Goal: Book appointment/travel/reservation

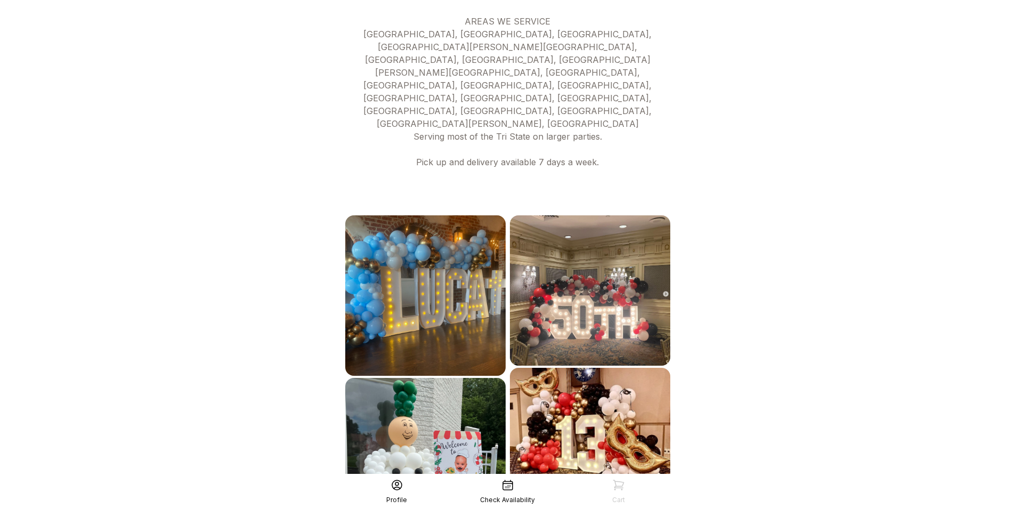
scroll to position [499, 0]
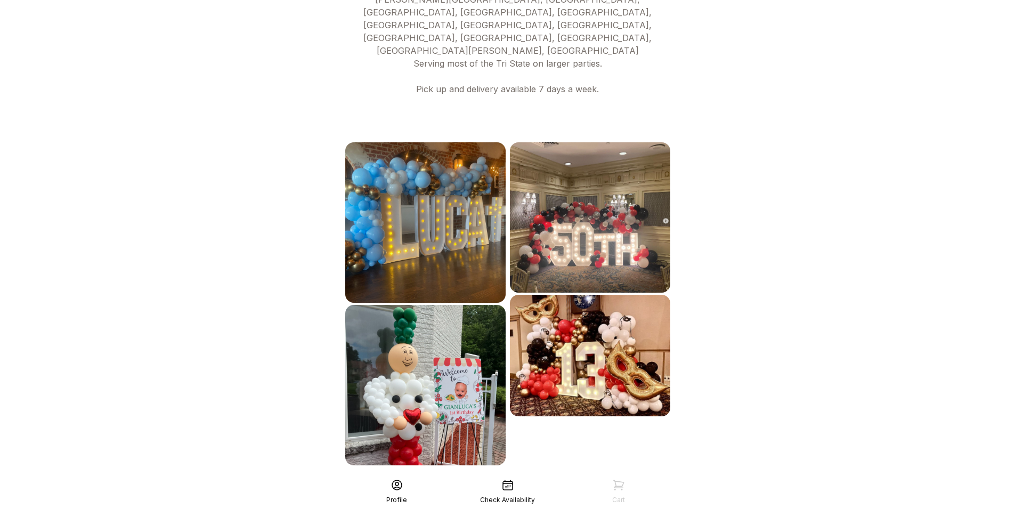
click at [574, 476] on div "See More" at bounding box center [507, 489] width 329 height 26
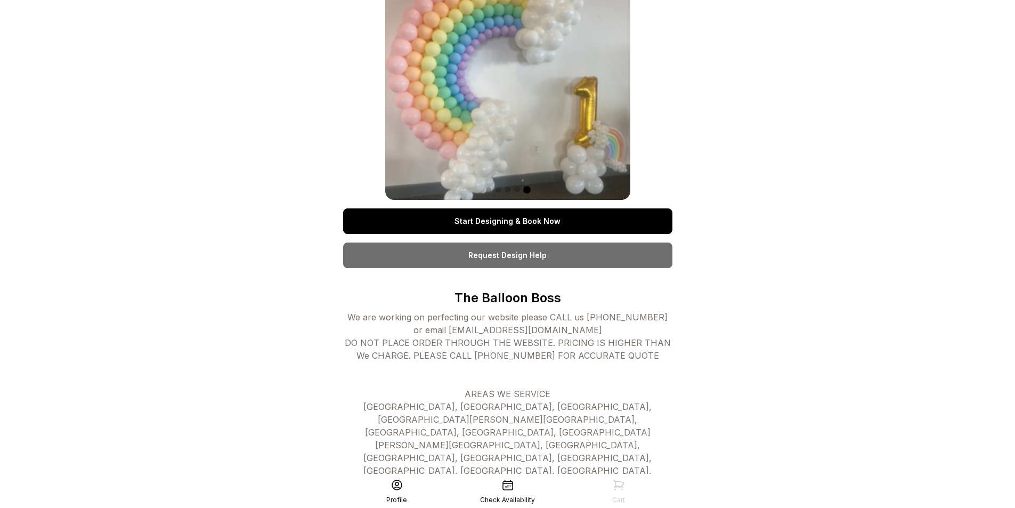
scroll to position [53, 0]
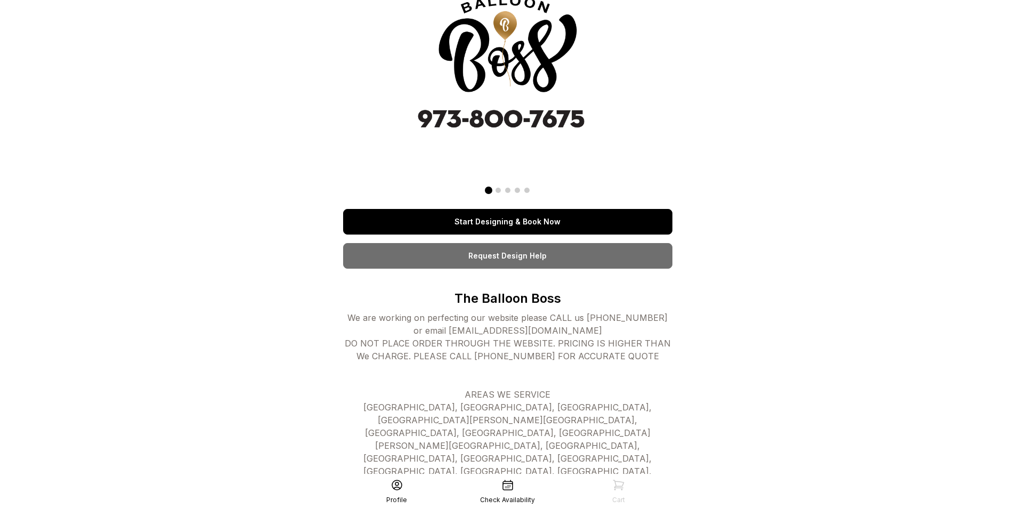
click at [491, 228] on link "Start Designing & Book Now" at bounding box center [507, 222] width 329 height 26
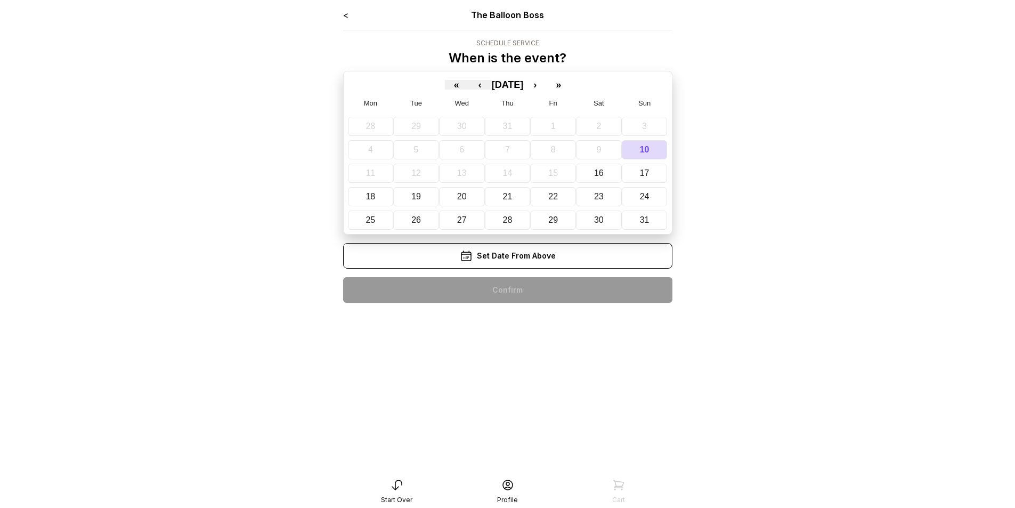
click at [496, 85] on span "[DATE]" at bounding box center [508, 84] width 32 height 11
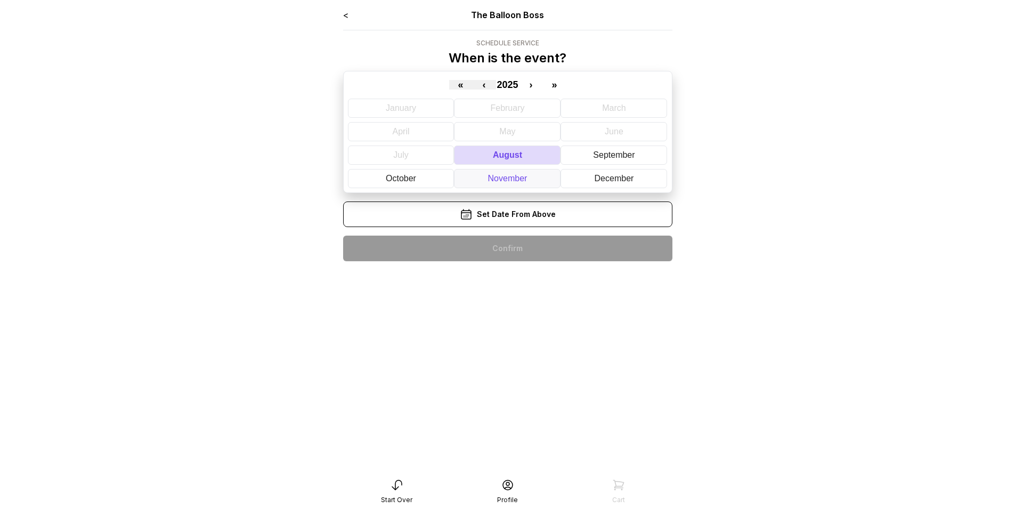
click at [514, 174] on abbr "November" at bounding box center [507, 178] width 39 height 9
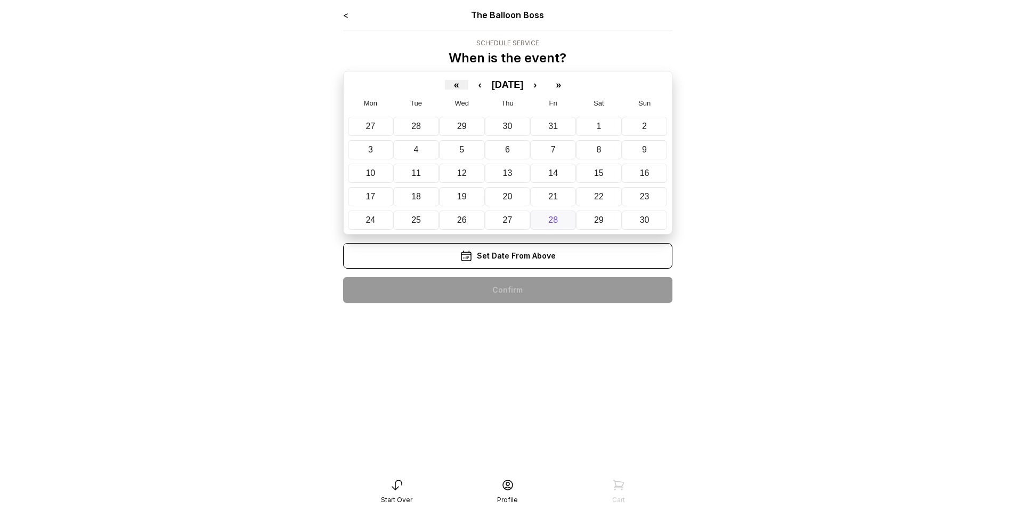
click at [544, 216] on button "28" at bounding box center [553, 220] width 46 height 19
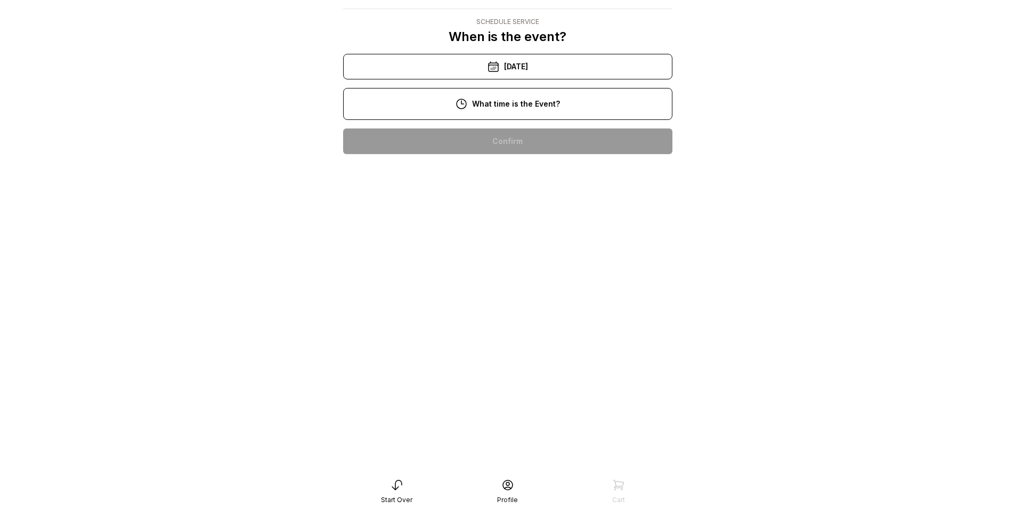
click at [497, 401] on div "6:00 pm" at bounding box center [508, 414] width 312 height 26
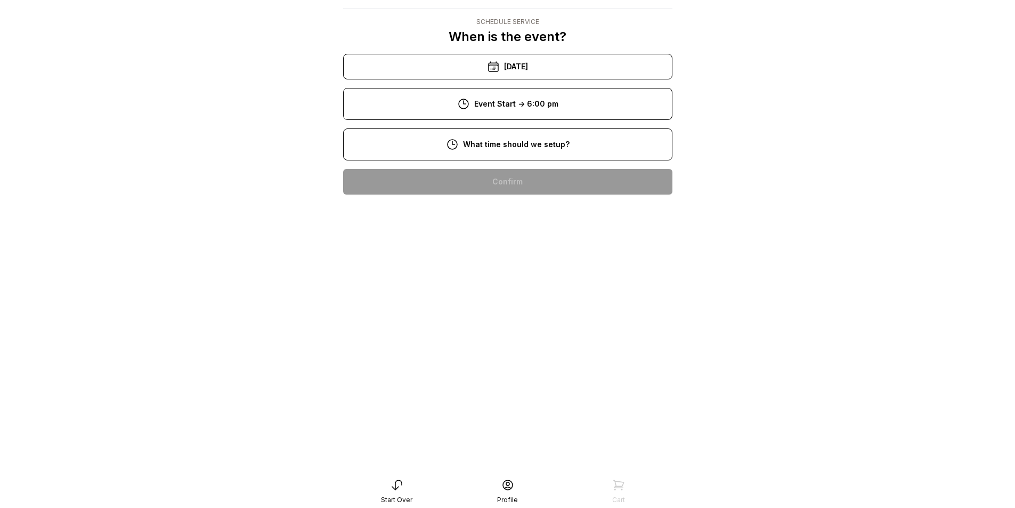
scroll to position [102, 0]
click at [519, 442] on div "4:00 pm" at bounding box center [508, 455] width 312 height 26
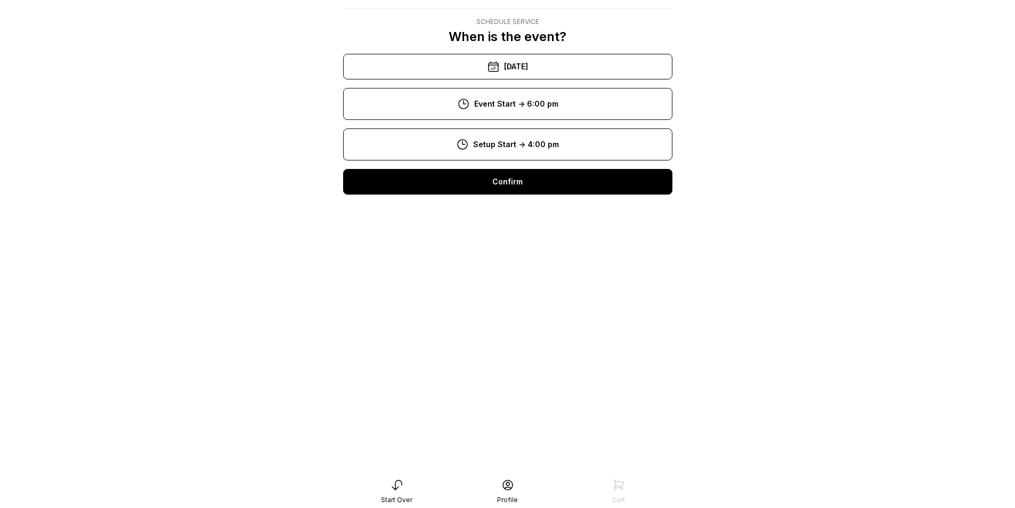
click at [495, 183] on div "Confirm" at bounding box center [507, 182] width 329 height 26
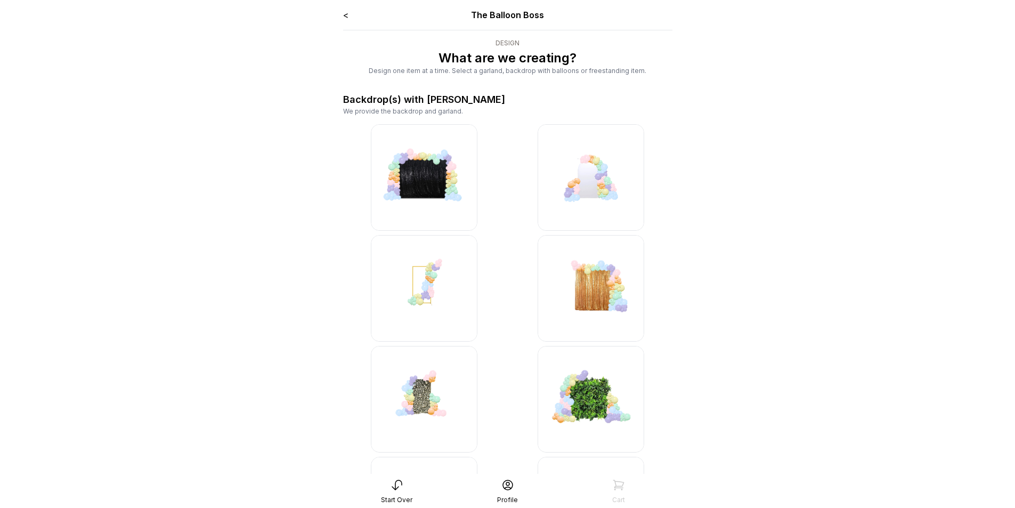
click at [609, 304] on img at bounding box center [591, 288] width 107 height 107
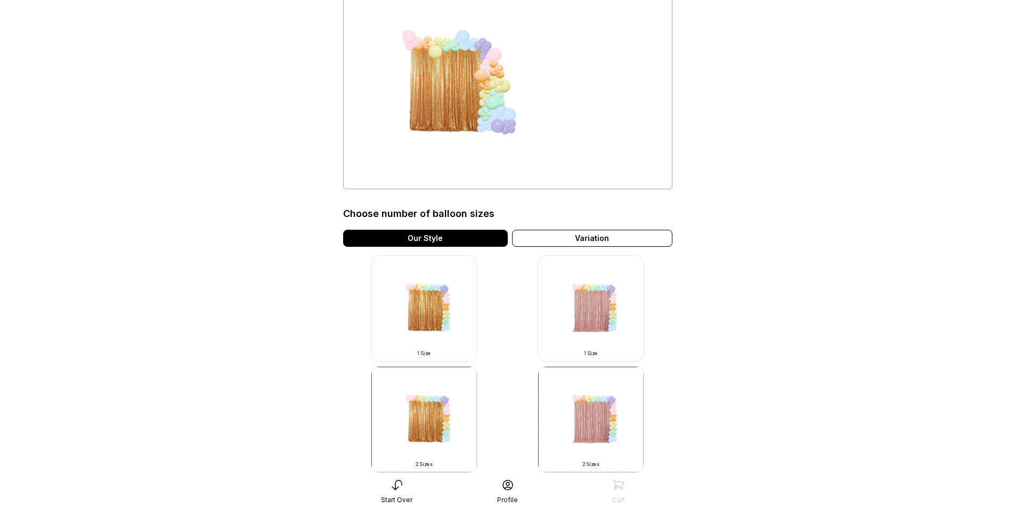
scroll to position [107, 0]
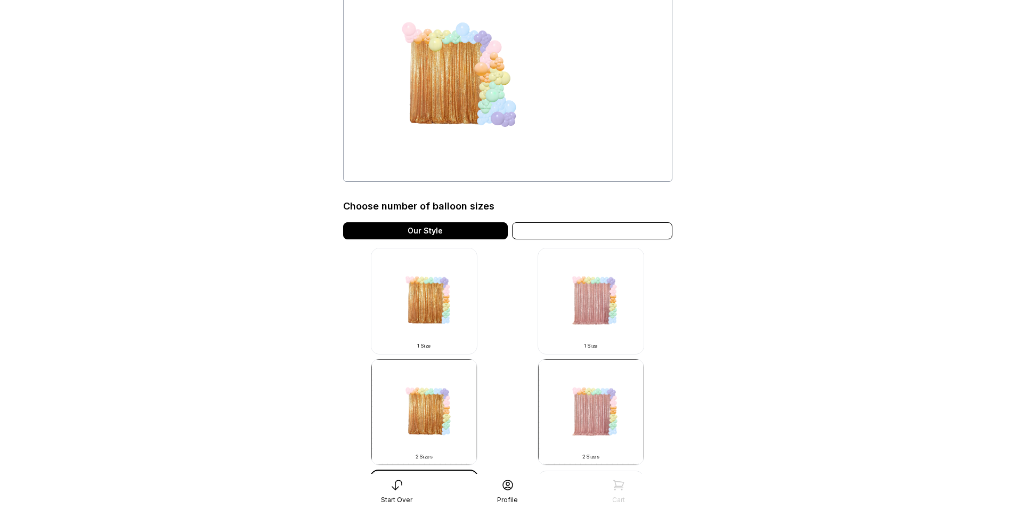
click at [620, 237] on div "Variation" at bounding box center [592, 230] width 160 height 17
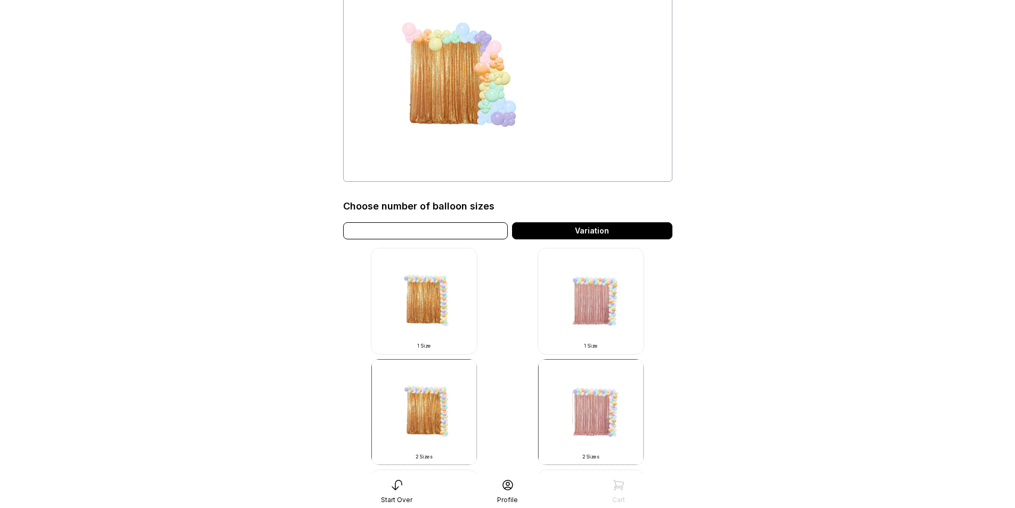
click at [463, 227] on div "Our Style" at bounding box center [425, 230] width 165 height 17
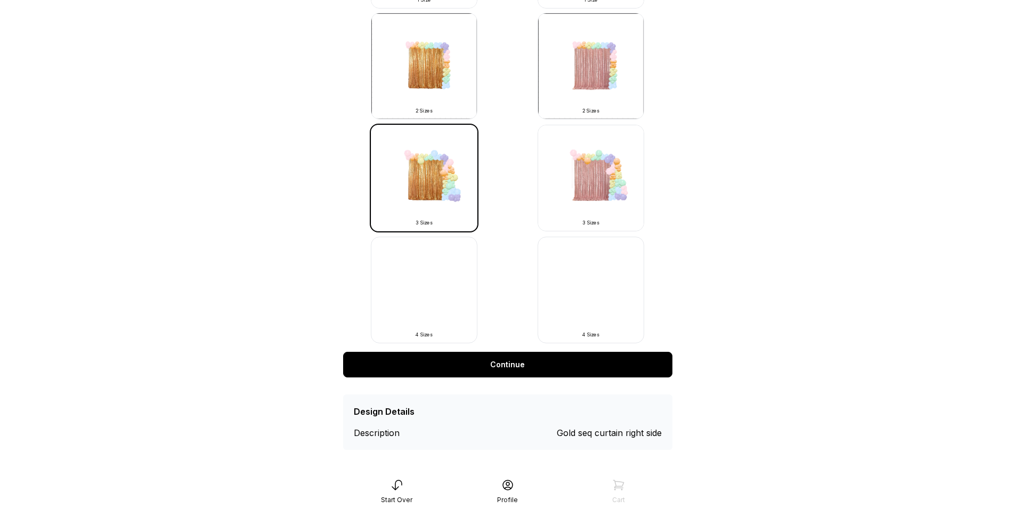
scroll to position [456, 0]
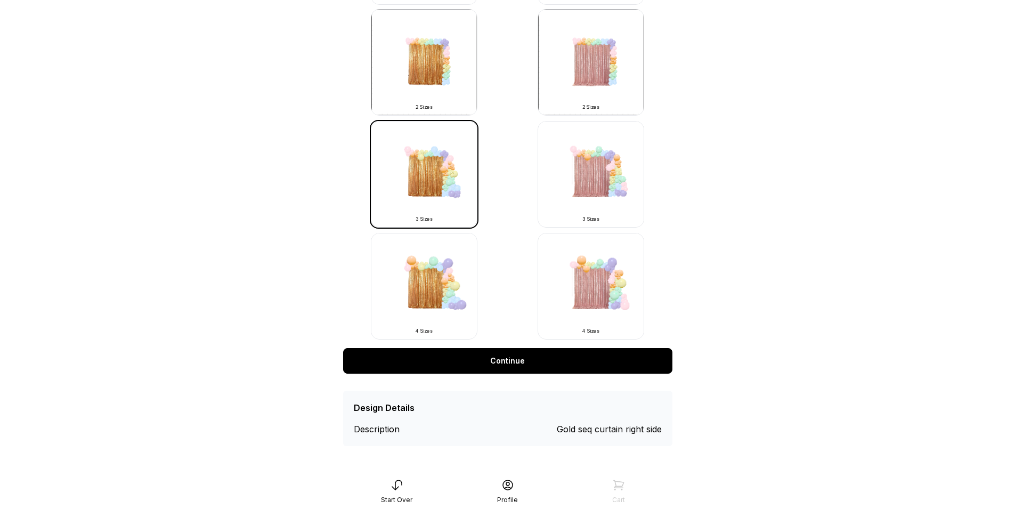
click at [498, 353] on link "Continue" at bounding box center [507, 361] width 329 height 26
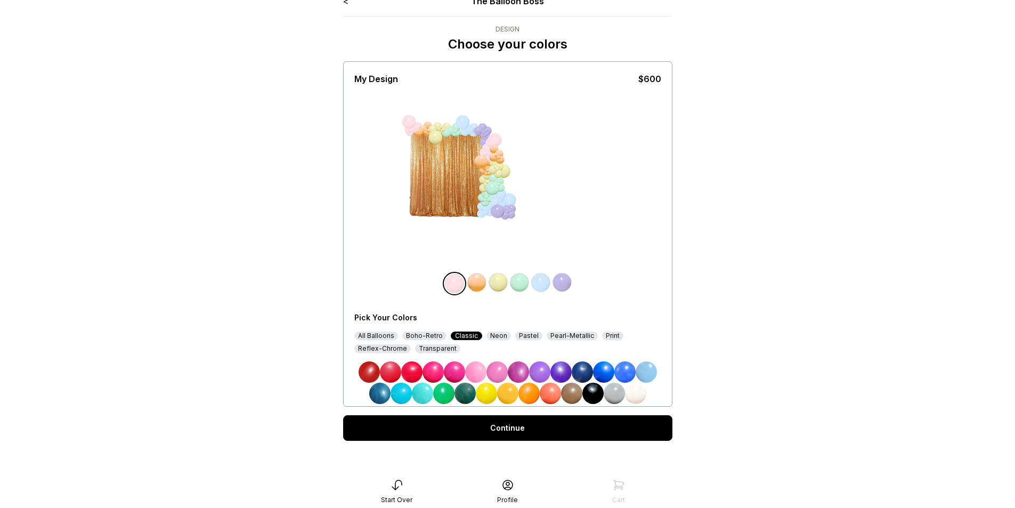
scroll to position [21, 0]
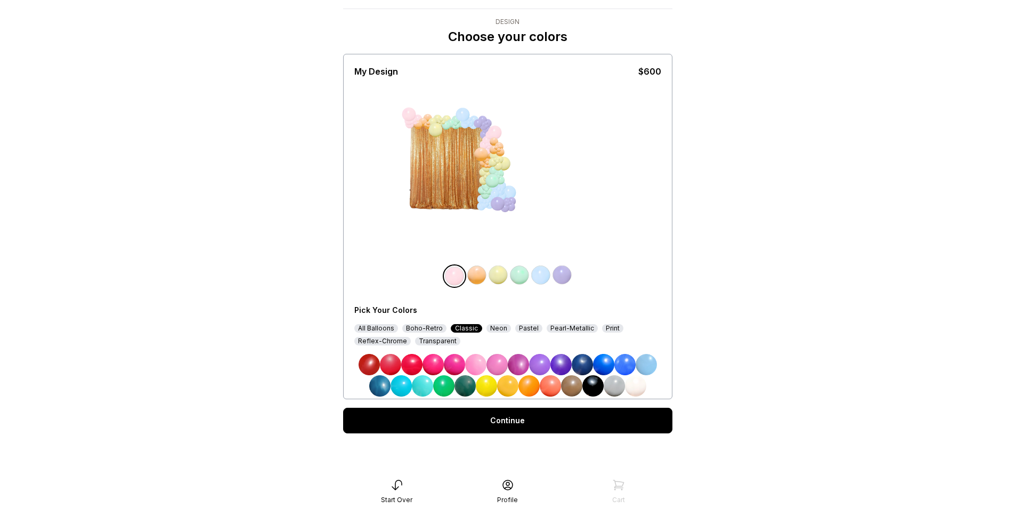
click at [457, 366] on img at bounding box center [454, 364] width 21 height 21
click at [596, 386] on img at bounding box center [593, 385] width 21 height 21
click at [457, 366] on img at bounding box center [454, 364] width 21 height 21
click at [474, 276] on img at bounding box center [476, 274] width 21 height 21
click at [598, 381] on img at bounding box center [593, 385] width 21 height 21
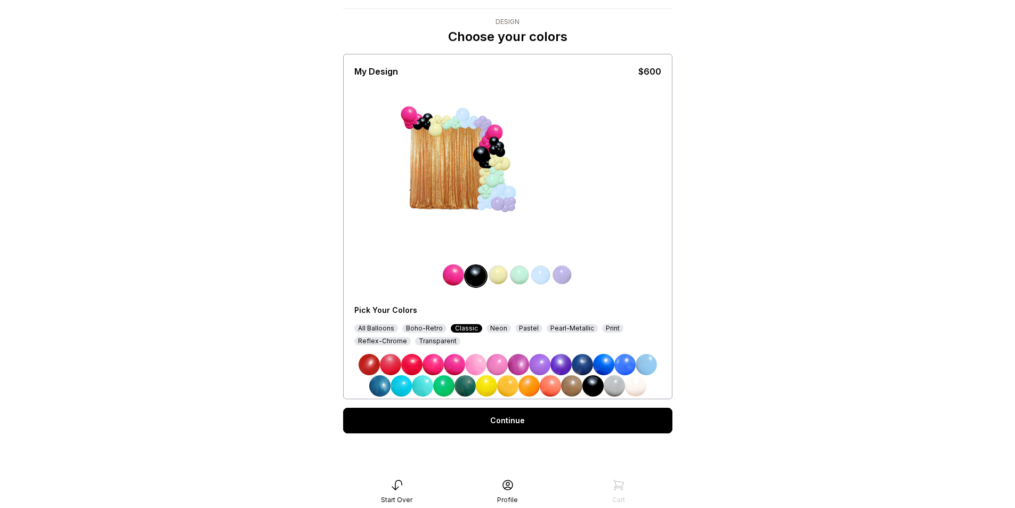
click at [501, 275] on img at bounding box center [498, 274] width 21 height 21
click at [570, 389] on img at bounding box center [571, 385] width 21 height 21
click at [523, 273] on img at bounding box center [519, 274] width 21 height 21
click at [431, 368] on img at bounding box center [433, 364] width 21 height 21
click at [478, 357] on img at bounding box center [475, 364] width 21 height 21
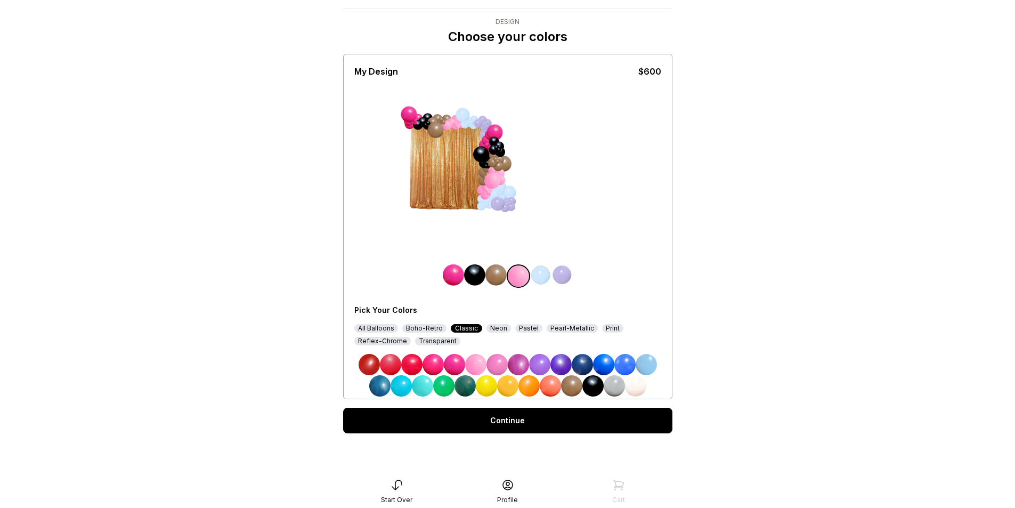
click at [458, 360] on img at bounding box center [454, 364] width 21 height 21
click at [538, 278] on img at bounding box center [540, 274] width 21 height 21
click at [590, 387] on img at bounding box center [593, 385] width 21 height 21
click at [565, 275] on img at bounding box center [562, 274] width 21 height 21
click at [570, 388] on img at bounding box center [571, 385] width 21 height 21
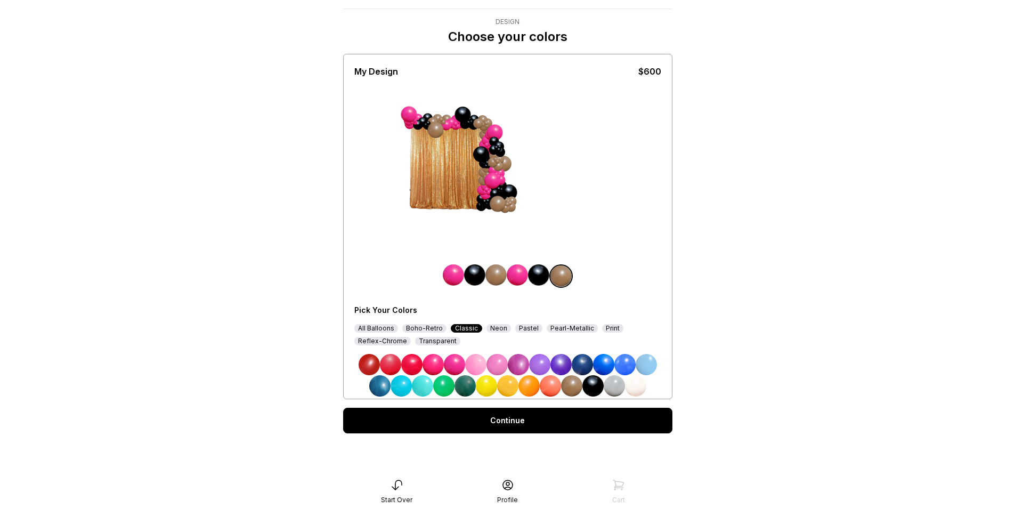
click at [542, 415] on link "Continue" at bounding box center [507, 421] width 329 height 26
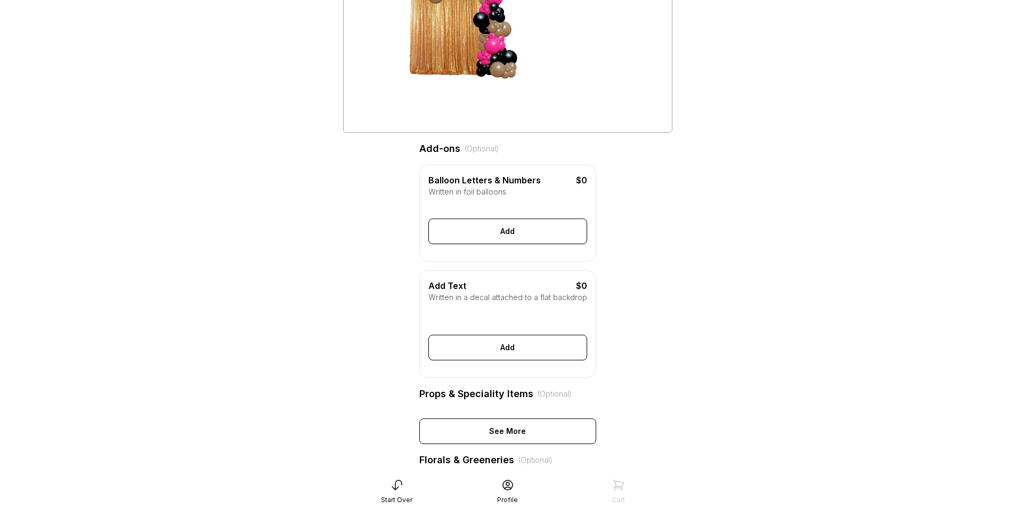
scroll to position [160, 0]
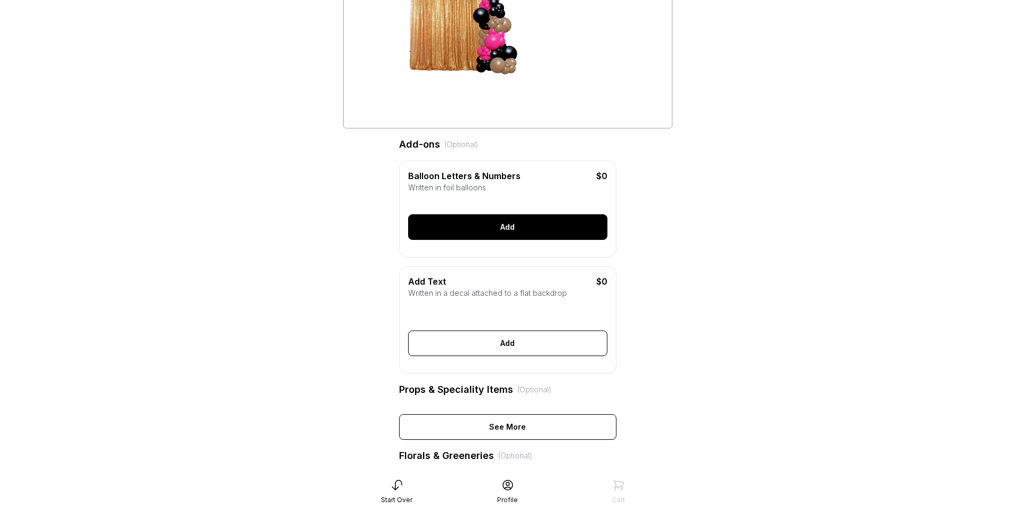
click at [534, 236] on div "Add" at bounding box center [507, 227] width 199 height 26
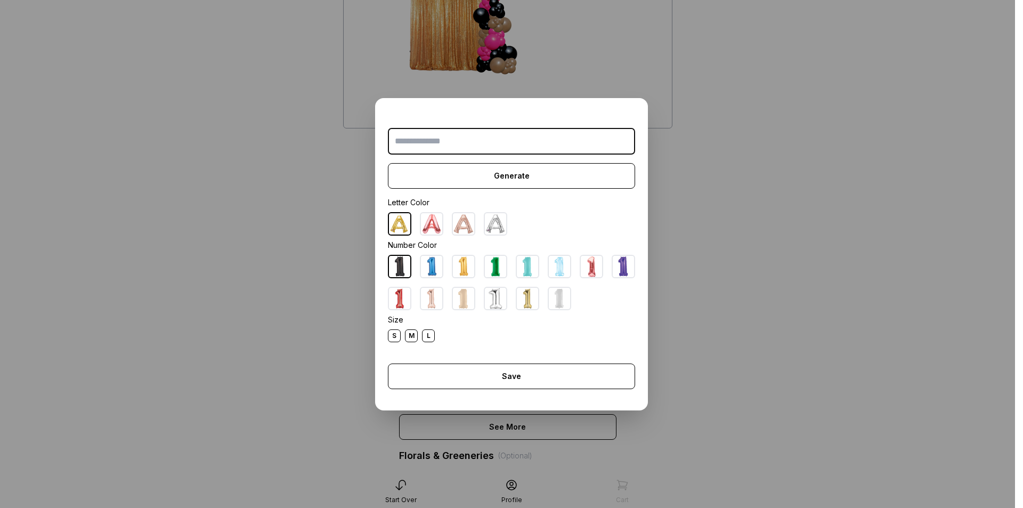
click at [775, 268] on dialog "Generate Letter Color Number Color Size S M L Save Close" at bounding box center [511, 254] width 1023 height 508
click at [527, 298] on img at bounding box center [527, 298] width 21 height 21
click at [391, 226] on img at bounding box center [399, 223] width 21 height 21
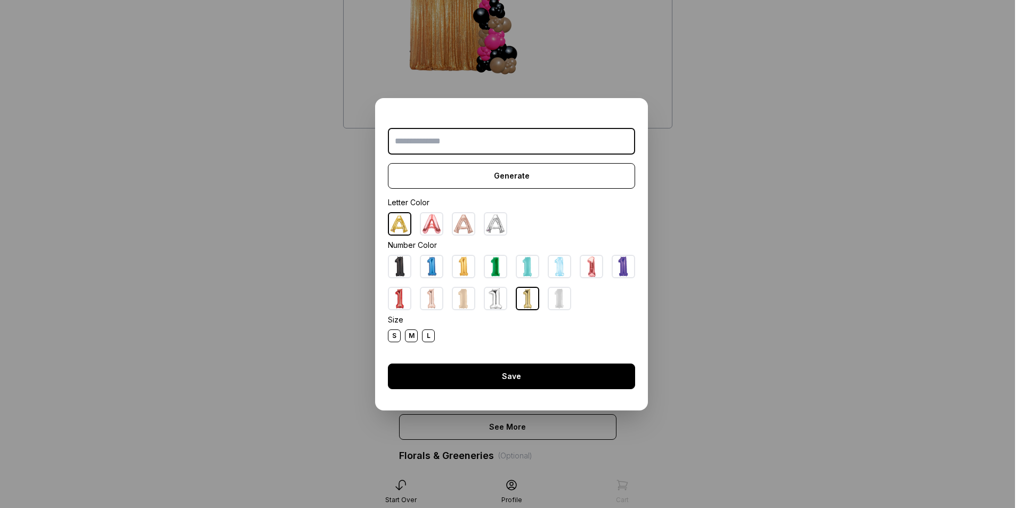
click at [507, 374] on div "Save" at bounding box center [511, 377] width 247 height 26
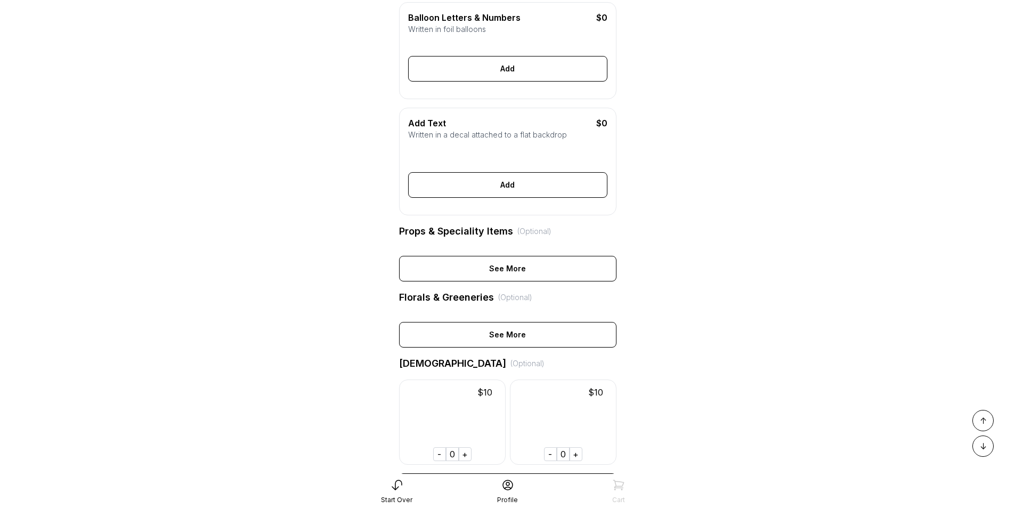
scroll to position [320, 0]
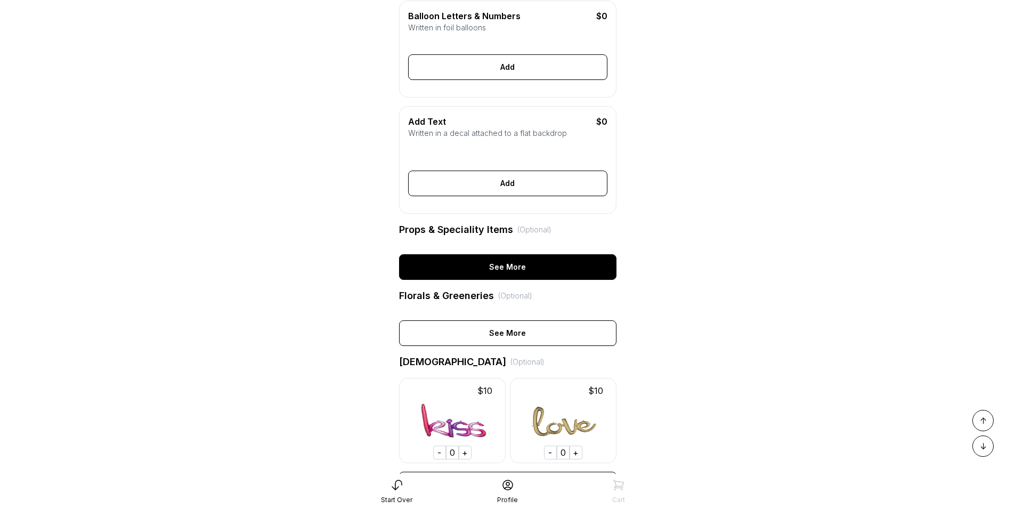
click at [538, 280] on div "See More" at bounding box center [507, 267] width 217 height 26
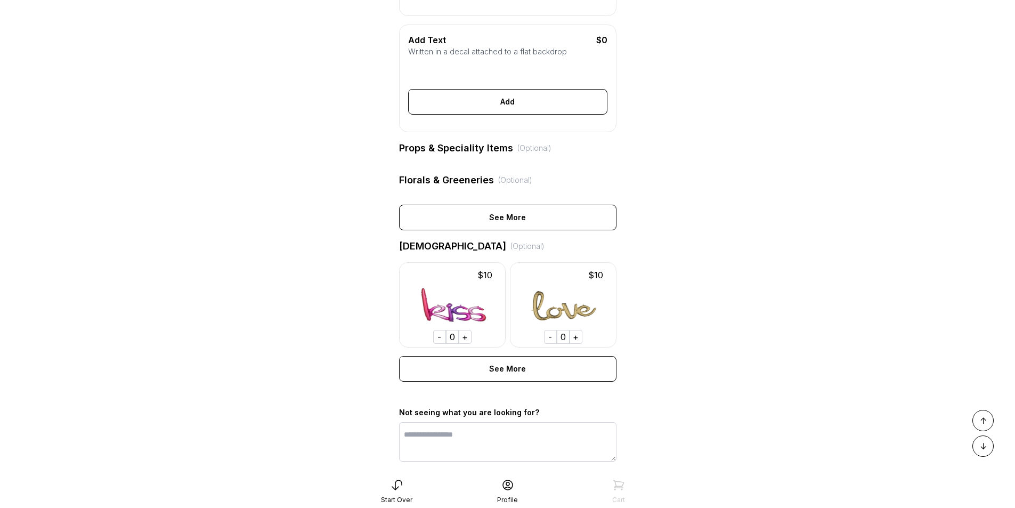
scroll to position [487, 0]
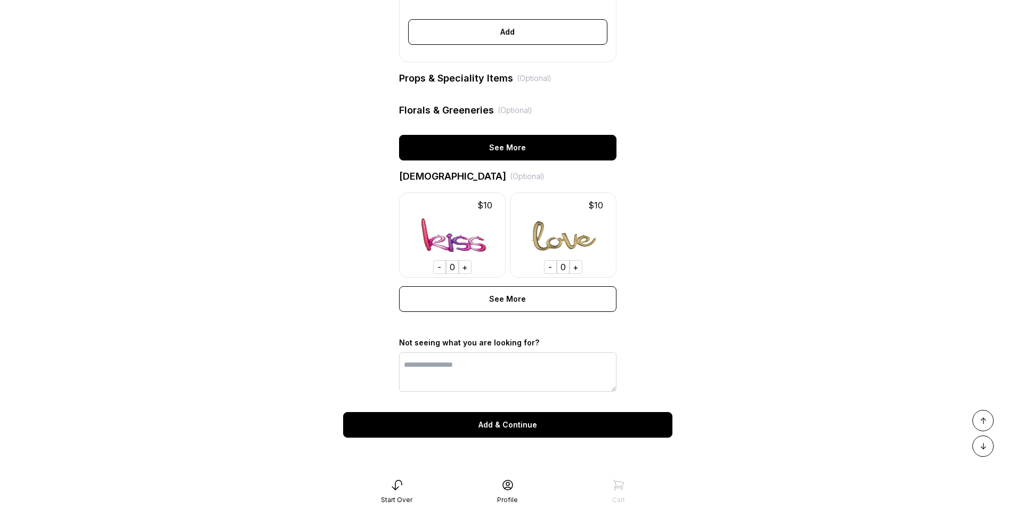
click at [510, 146] on div "See More" at bounding box center [507, 148] width 217 height 26
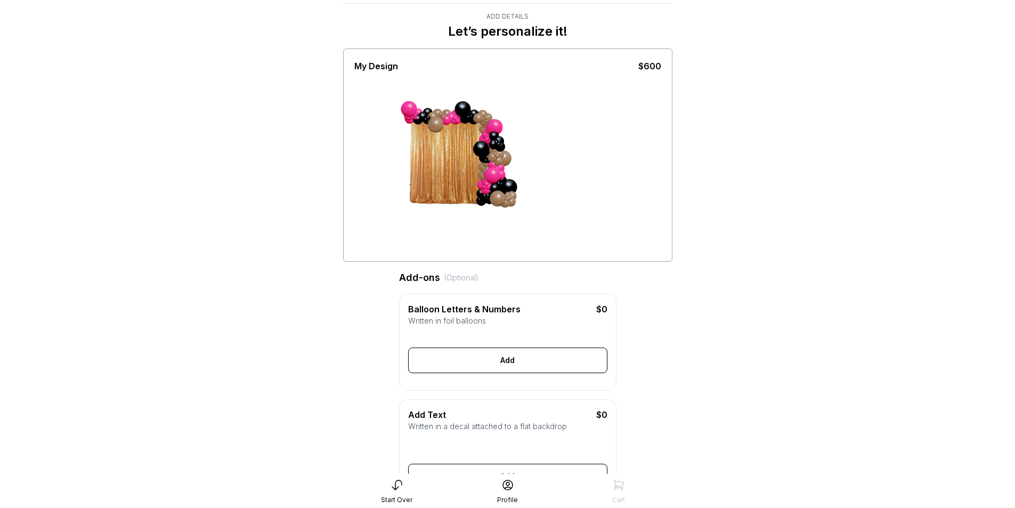
scroll to position [0, 0]
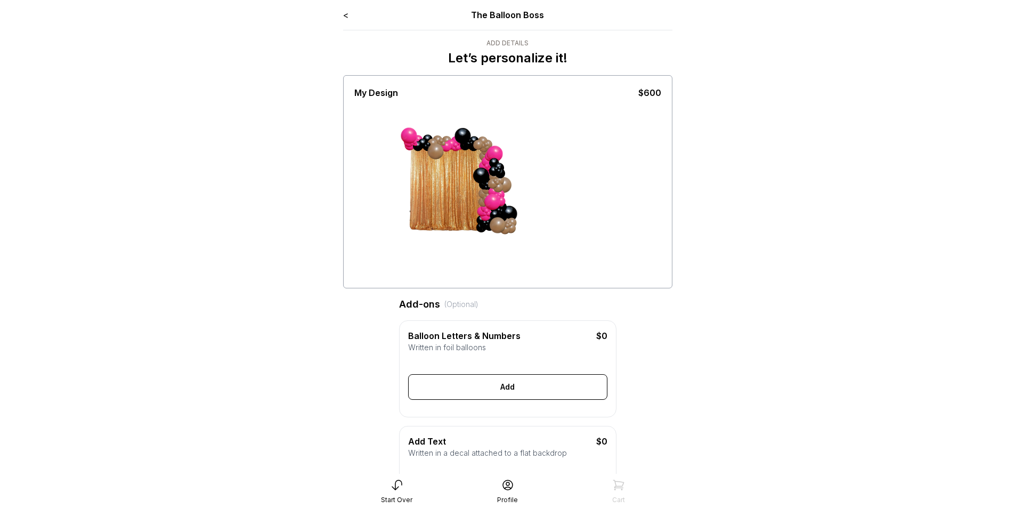
click at [522, 19] on div "The Balloon Boss" at bounding box center [508, 15] width 198 height 13
click at [345, 19] on link "<" at bounding box center [345, 15] width 5 height 11
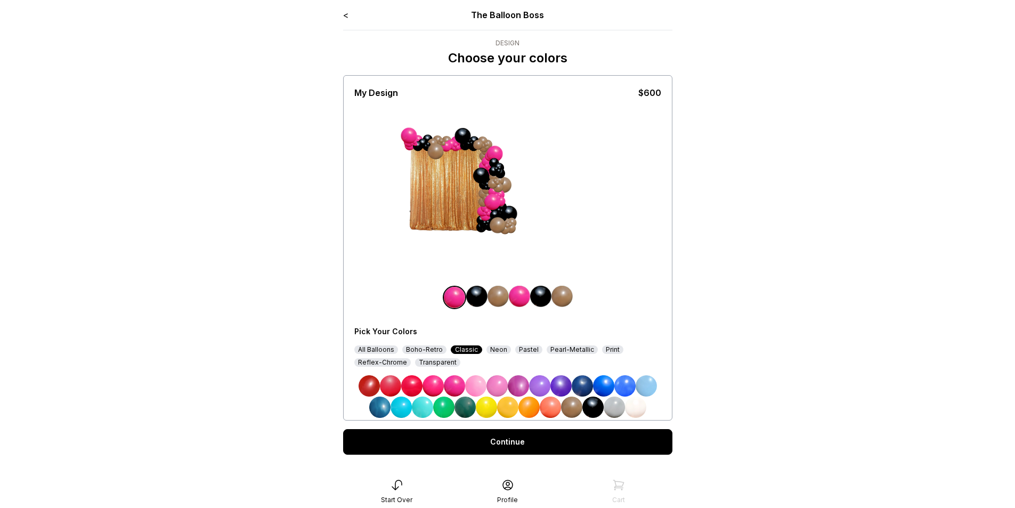
click at [345, 19] on link "<" at bounding box center [345, 15] width 5 height 11
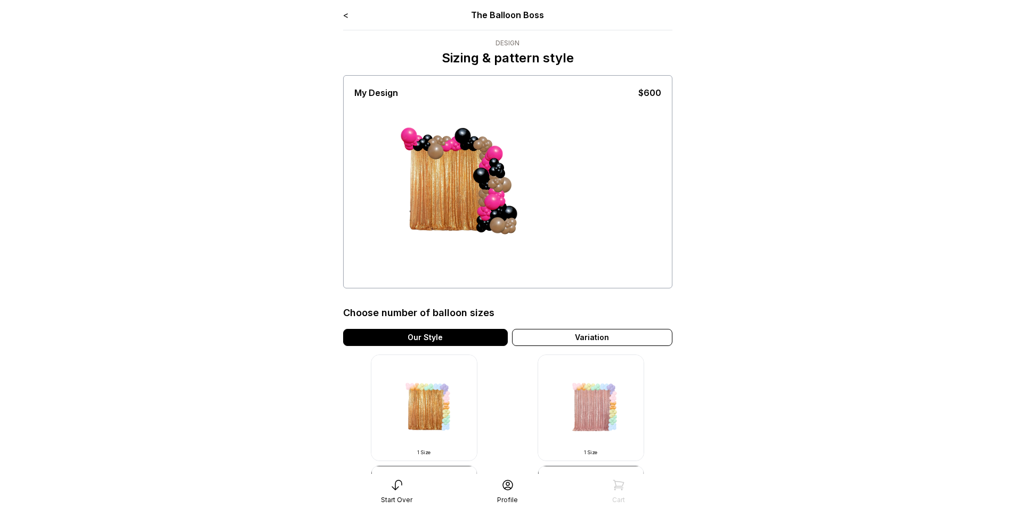
click at [345, 19] on link "<" at bounding box center [345, 15] width 5 height 11
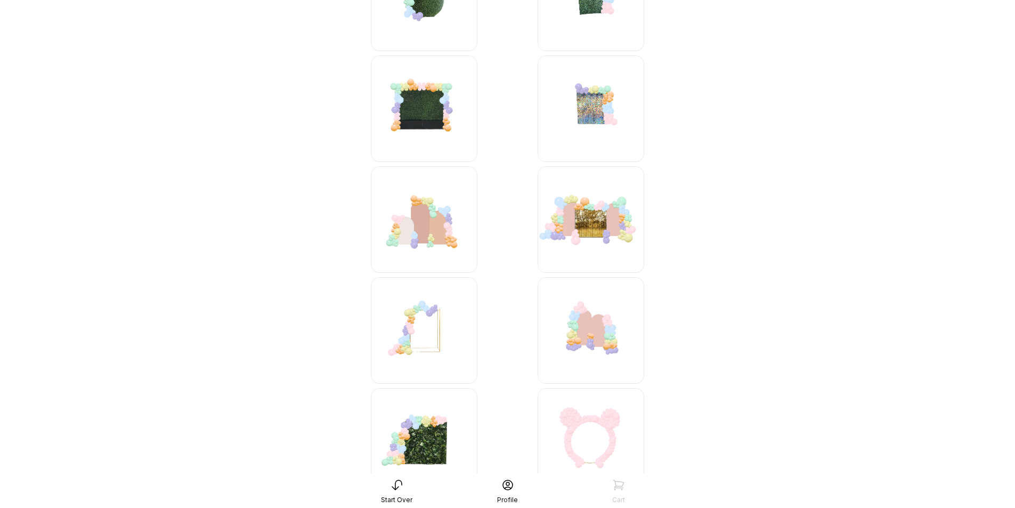
scroll to position [1066, 0]
click at [617, 252] on img at bounding box center [591, 220] width 107 height 107
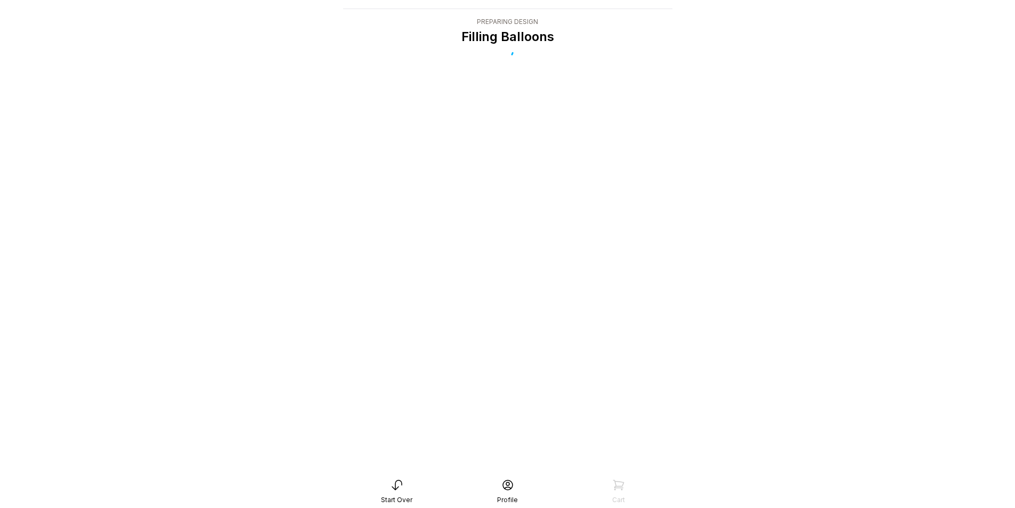
scroll to position [21, 0]
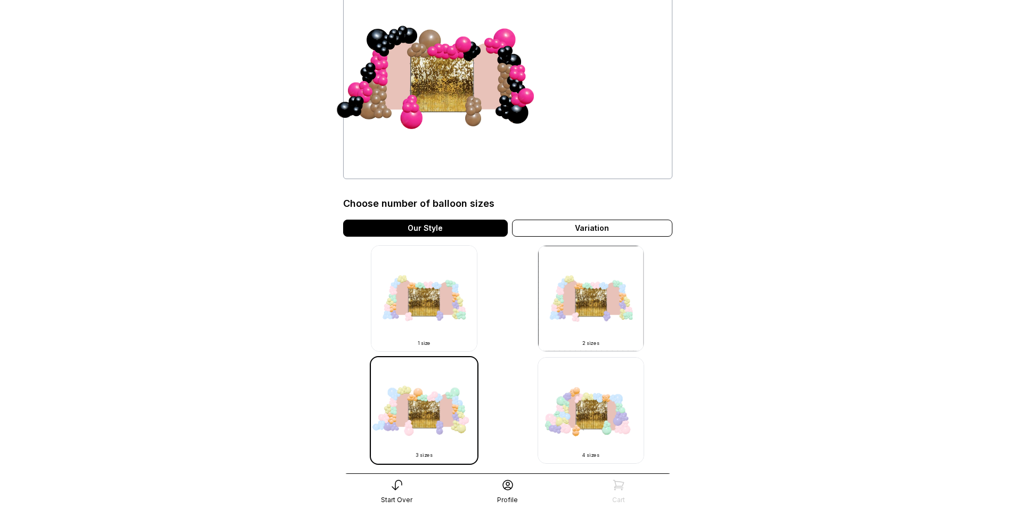
scroll to position [53, 0]
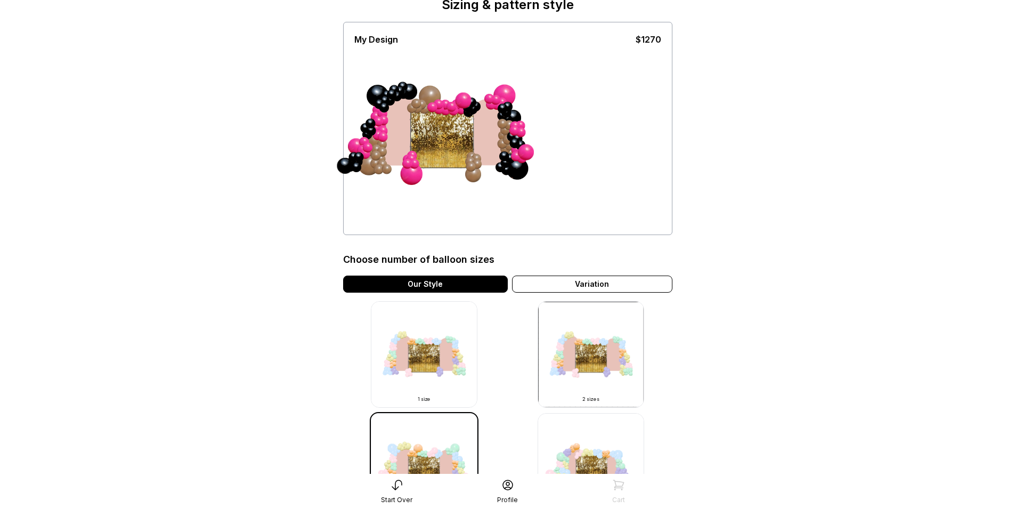
click at [619, 368] on img at bounding box center [591, 354] width 107 height 107
click at [601, 376] on img at bounding box center [591, 354] width 107 height 107
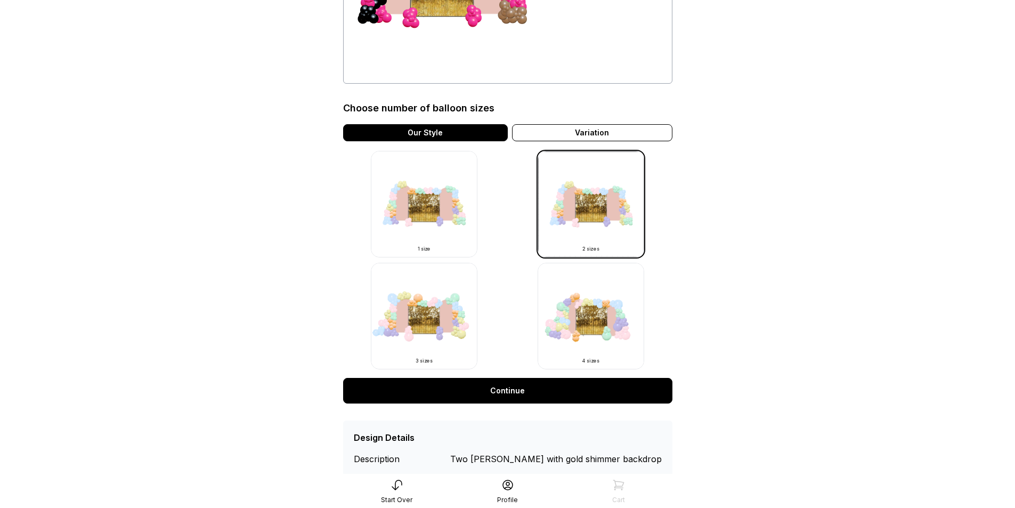
scroll to position [235, 0]
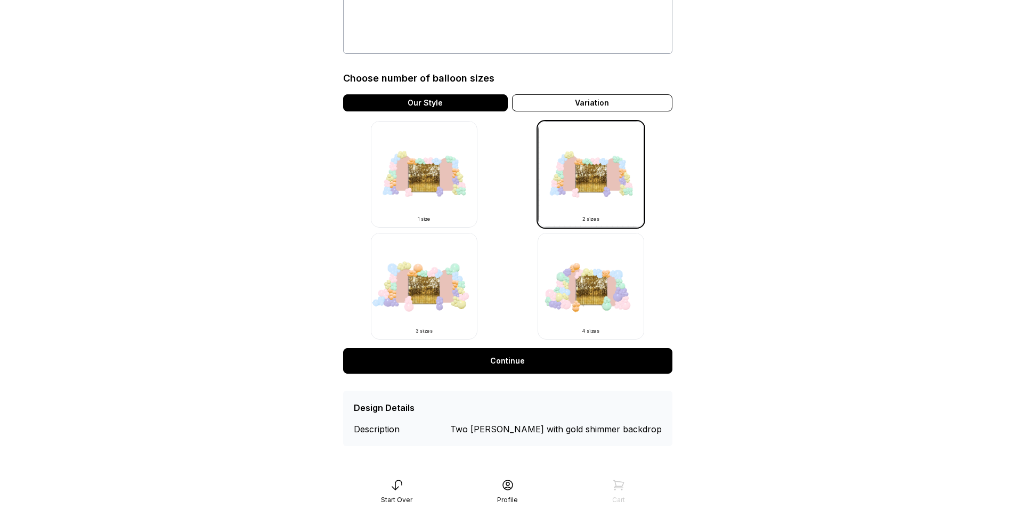
click at [575, 354] on link "Continue" at bounding box center [507, 361] width 329 height 26
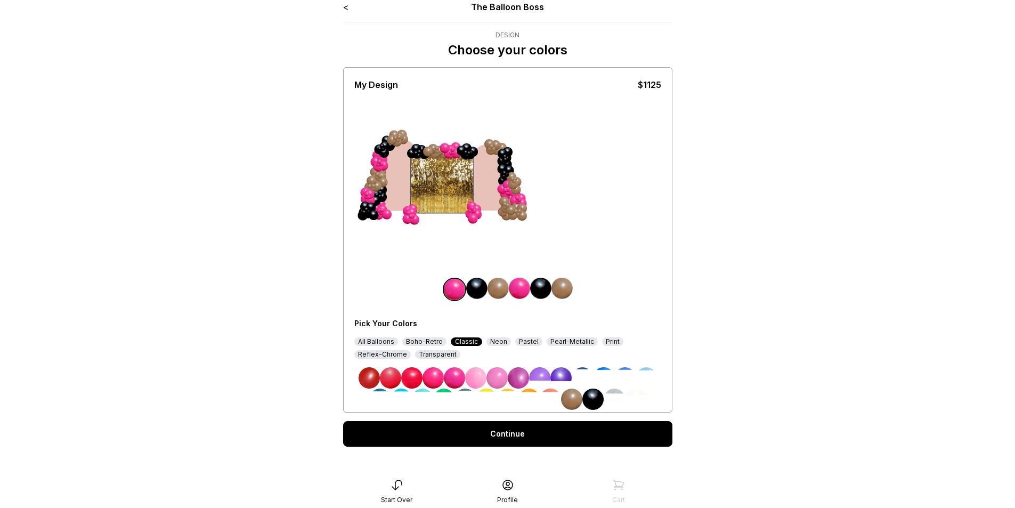
scroll to position [21, 0]
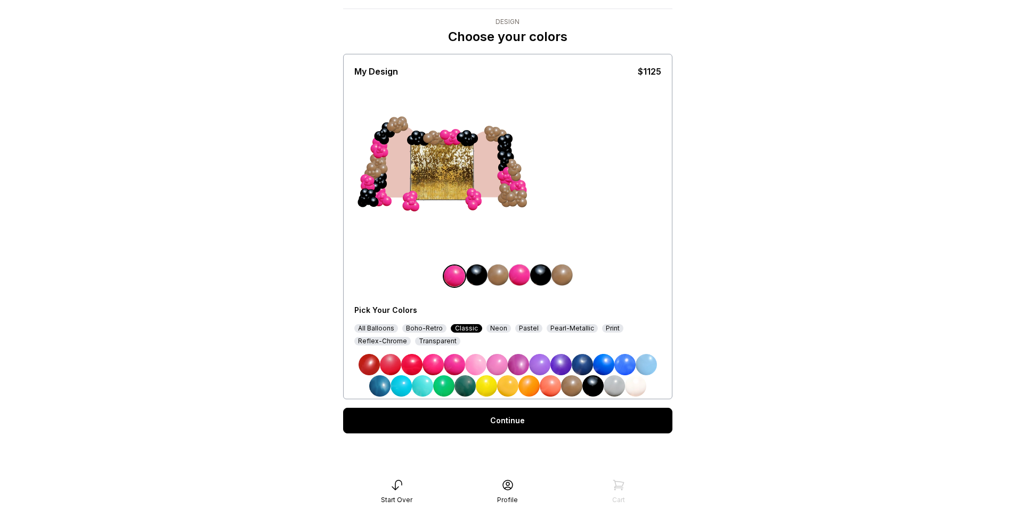
click at [451, 288] on div "Pick Your Colors All Balloons Boho-Retro Classic Neon Pastel Pearl-Metallic Pri…" at bounding box center [507, 330] width 307 height 132
click at [457, 269] on img at bounding box center [454, 275] width 21 height 21
click at [479, 272] on img at bounding box center [476, 274] width 21 height 21
click at [507, 188] on div at bounding box center [504, 188] width 10 height 10
click at [514, 196] on div at bounding box center [515, 198] width 5 height 5
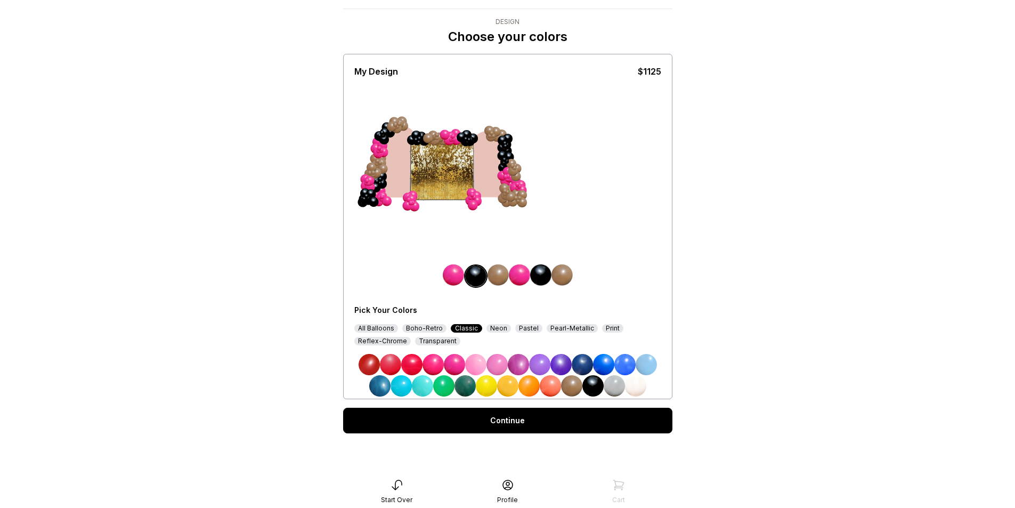
click at [514, 196] on div at bounding box center [515, 198] width 5 height 5
click at [453, 367] on img at bounding box center [454, 364] width 21 height 21
click at [432, 365] on img at bounding box center [433, 364] width 21 height 21
click at [482, 358] on img at bounding box center [475, 364] width 21 height 21
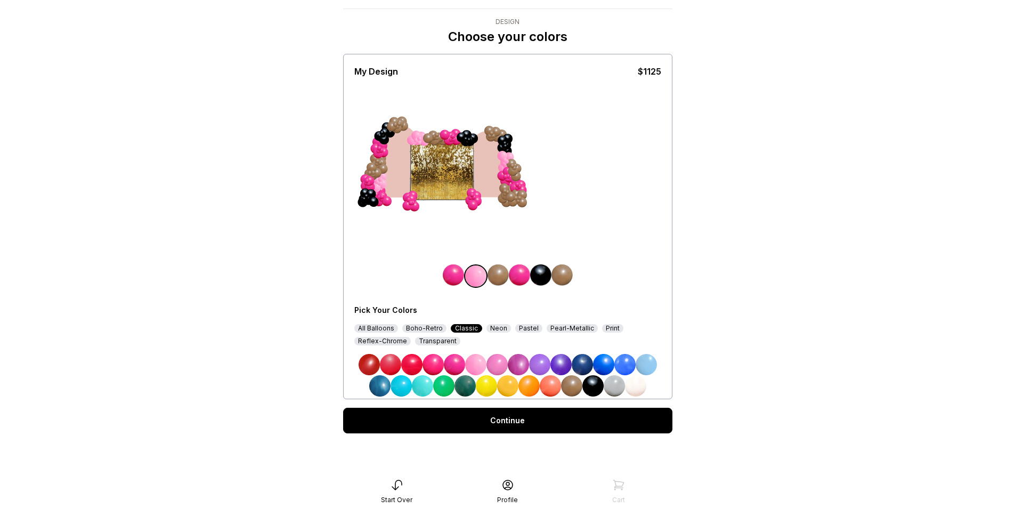
click at [496, 365] on img at bounding box center [497, 364] width 21 height 21
click at [520, 365] on img at bounding box center [518, 364] width 21 height 21
click at [581, 385] on img at bounding box center [571, 385] width 21 height 21
click at [534, 375] on img at bounding box center [529, 385] width 21 height 21
click at [615, 376] on img at bounding box center [614, 385] width 21 height 21
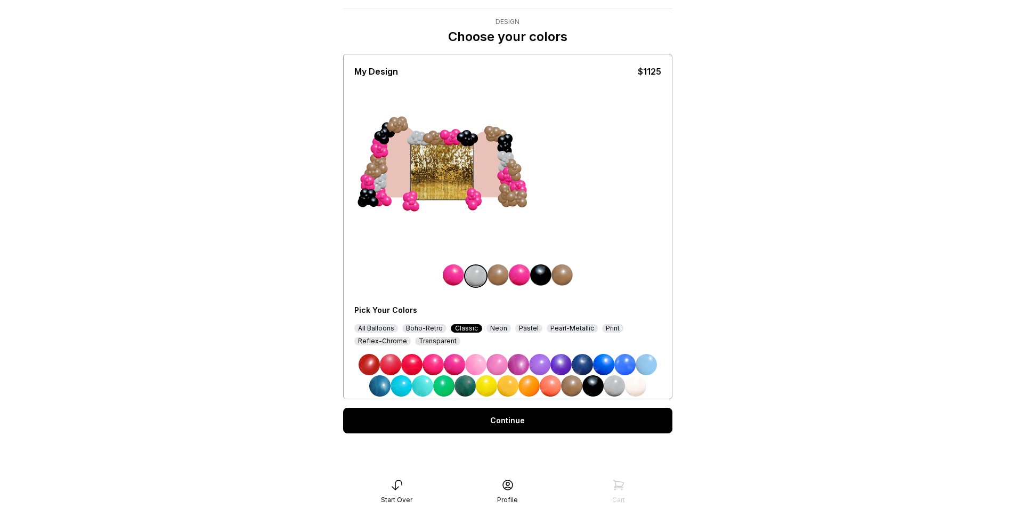
click at [639, 389] on img at bounding box center [635, 385] width 21 height 21
click at [488, 359] on img at bounding box center [497, 364] width 21 height 21
click at [497, 364] on img at bounding box center [497, 364] width 21 height 21
click at [506, 361] on img at bounding box center [497, 364] width 21 height 21
drag, startPoint x: 460, startPoint y: 365, endPoint x: 438, endPoint y: 357, distance: 23.8
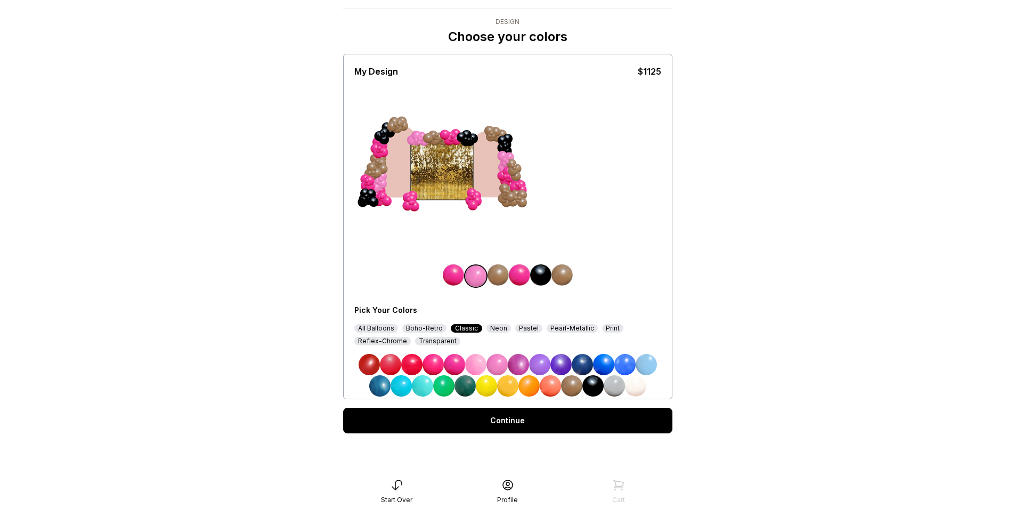
click at [458, 365] on img at bounding box center [454, 364] width 21 height 21
click at [556, 414] on link "Continue" at bounding box center [507, 421] width 329 height 26
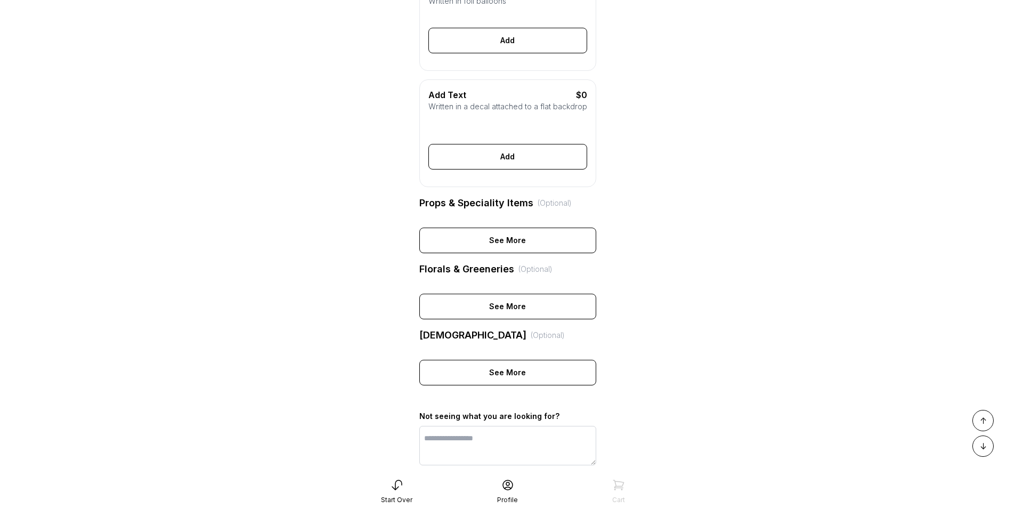
scroll to position [426, 0]
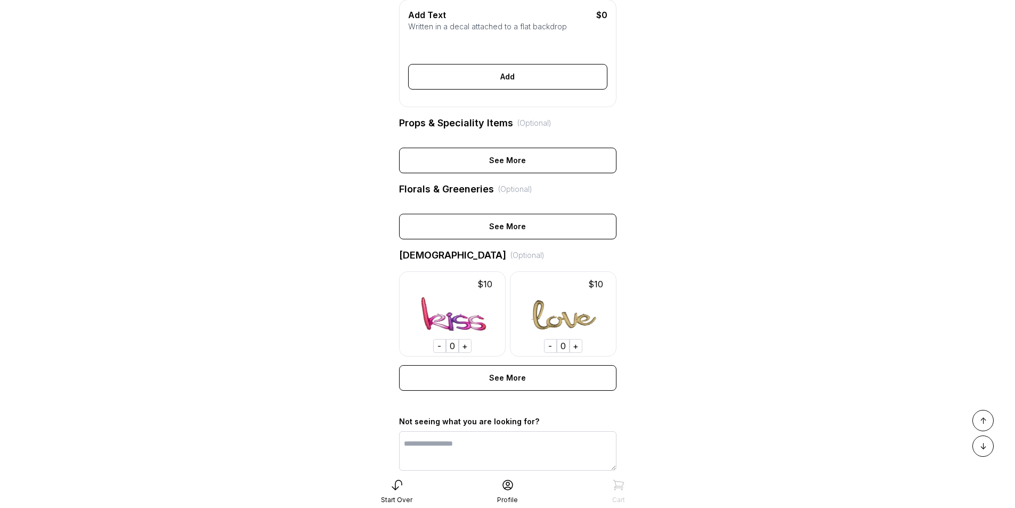
drag, startPoint x: 601, startPoint y: 422, endPoint x: 687, endPoint y: 109, distance: 325.0
click at [687, 109] on main "< The Balloon Boss Add Details Let’s personalize it! My Design $1125 Add-ons (O…" at bounding box center [507, 70] width 1015 height 992
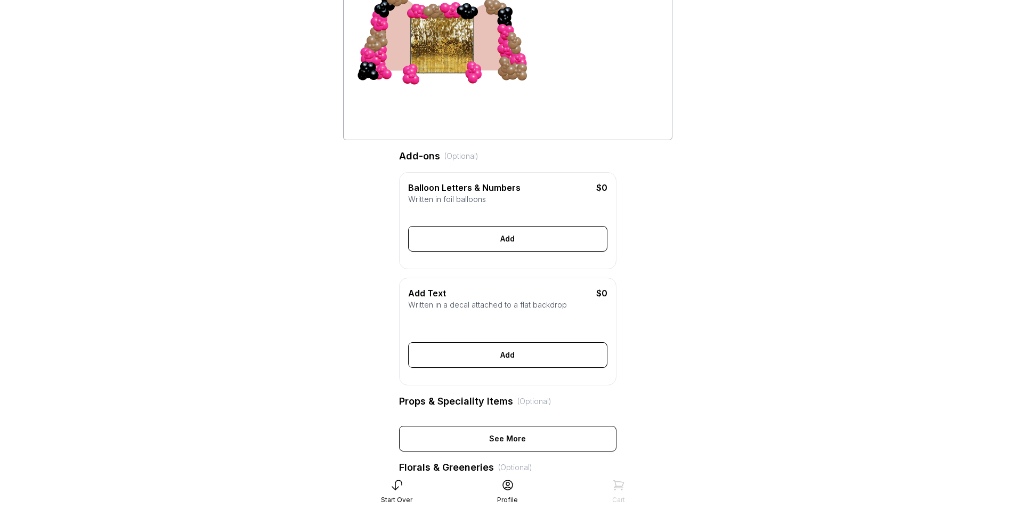
scroll to position [0, 0]
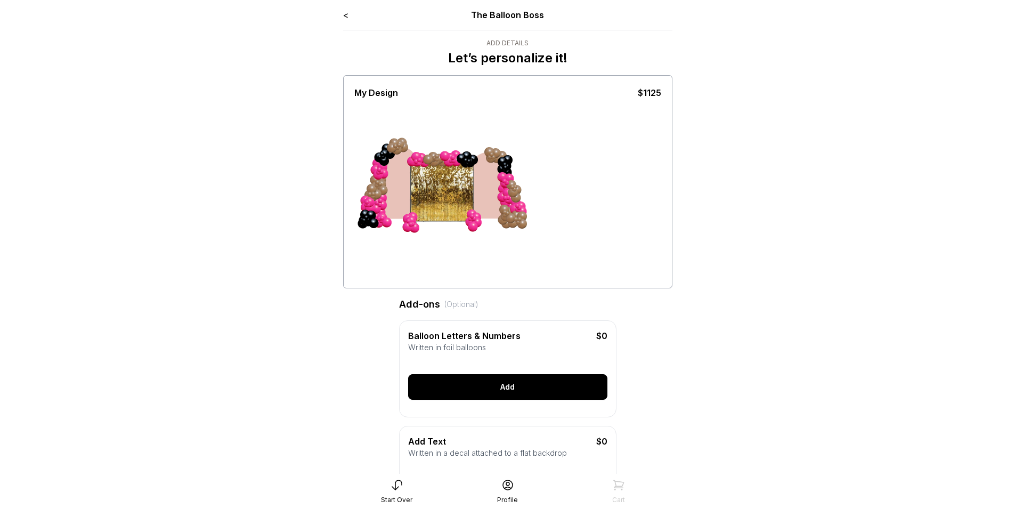
click at [571, 390] on div "Add" at bounding box center [507, 387] width 199 height 26
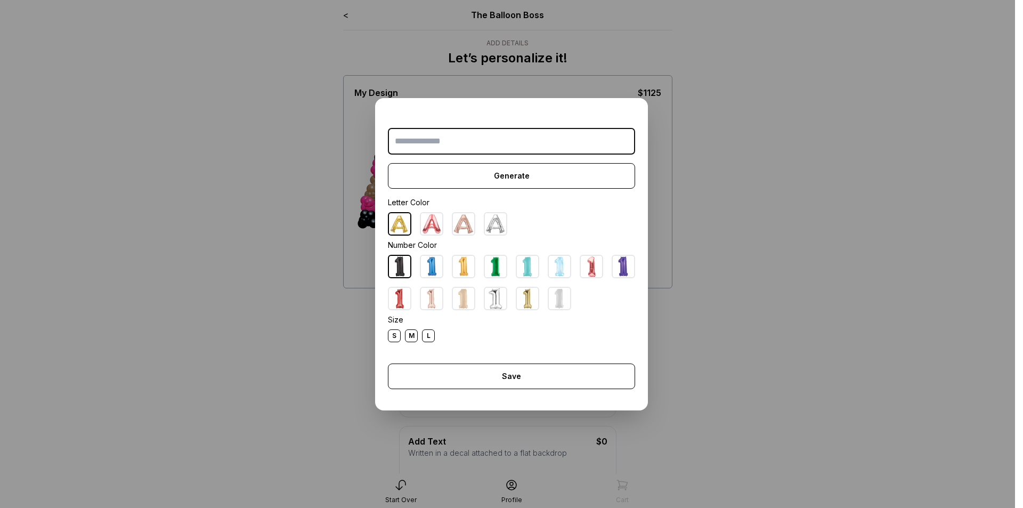
click at [401, 228] on img at bounding box center [399, 223] width 21 height 21
click at [425, 149] on input "text" at bounding box center [511, 141] width 247 height 27
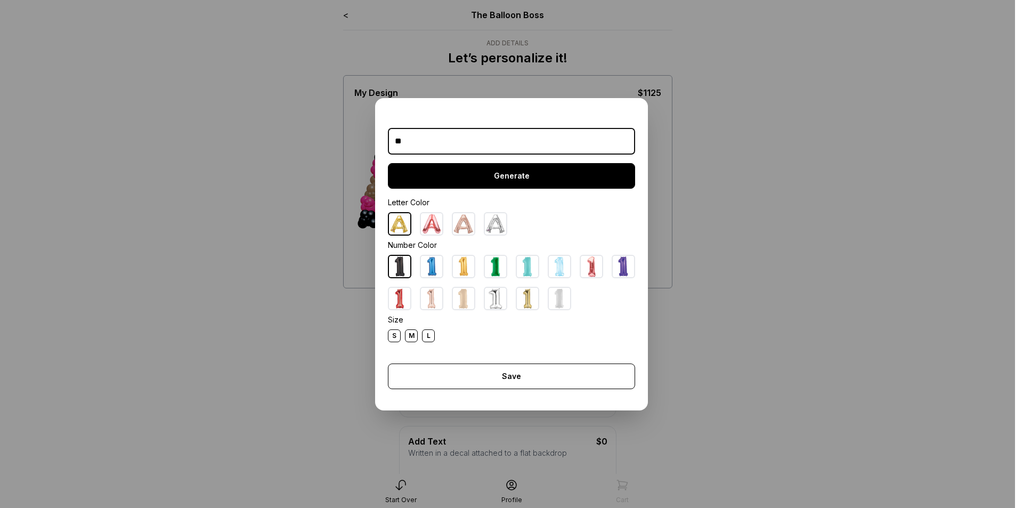
type input "*"
type input "***"
click at [574, 180] on div "Generate" at bounding box center [511, 176] width 247 height 26
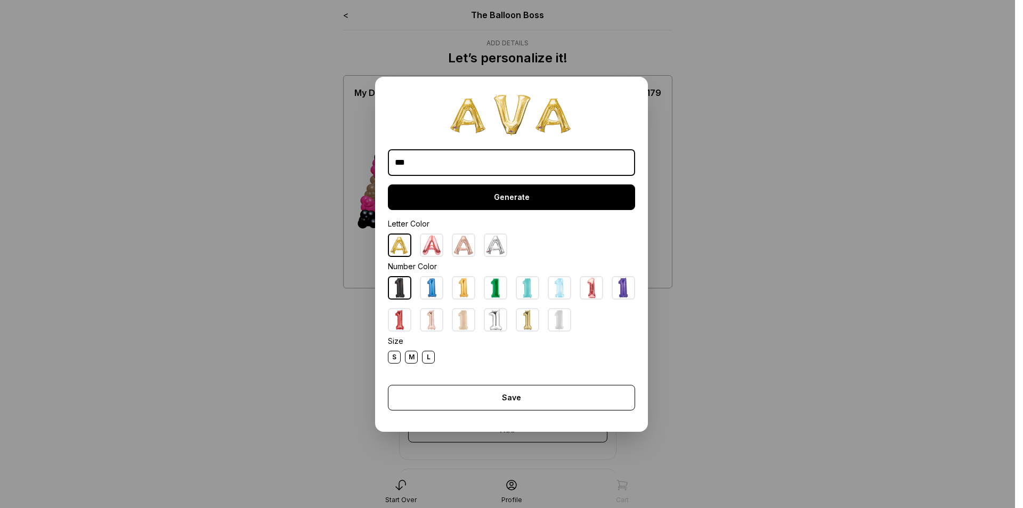
click at [581, 187] on div "Generate" at bounding box center [511, 197] width 247 height 26
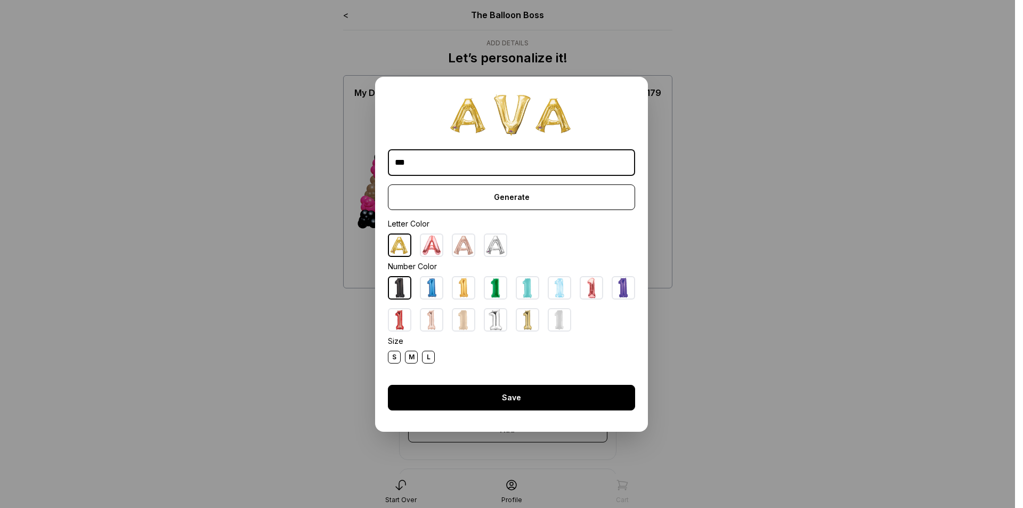
click at [599, 389] on div "Save" at bounding box center [511, 398] width 247 height 26
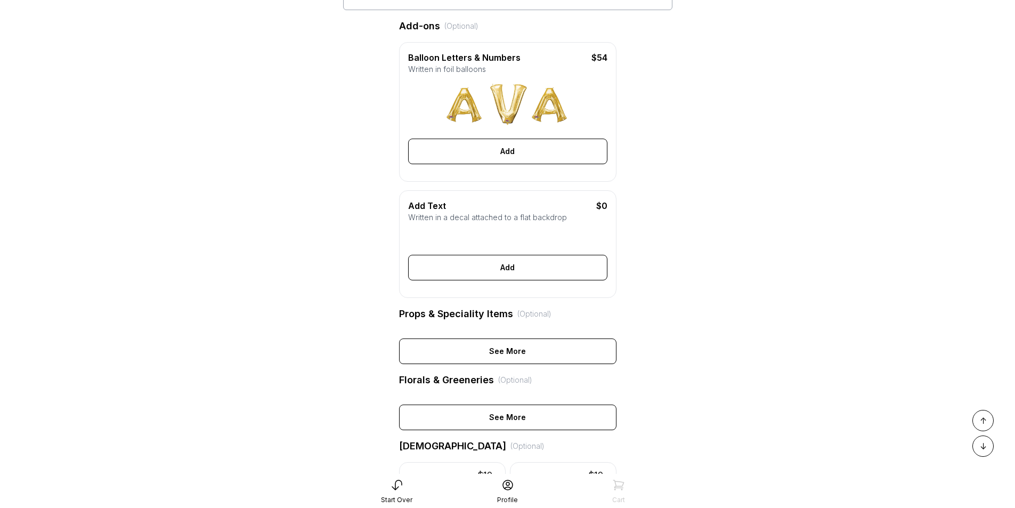
scroll to position [320, 0]
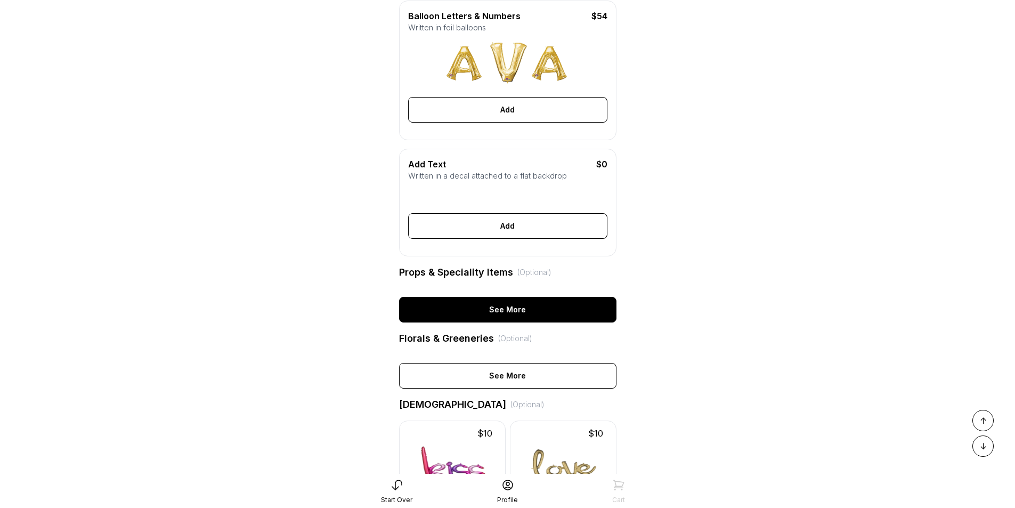
click at [576, 322] on div "See More" at bounding box center [507, 310] width 217 height 26
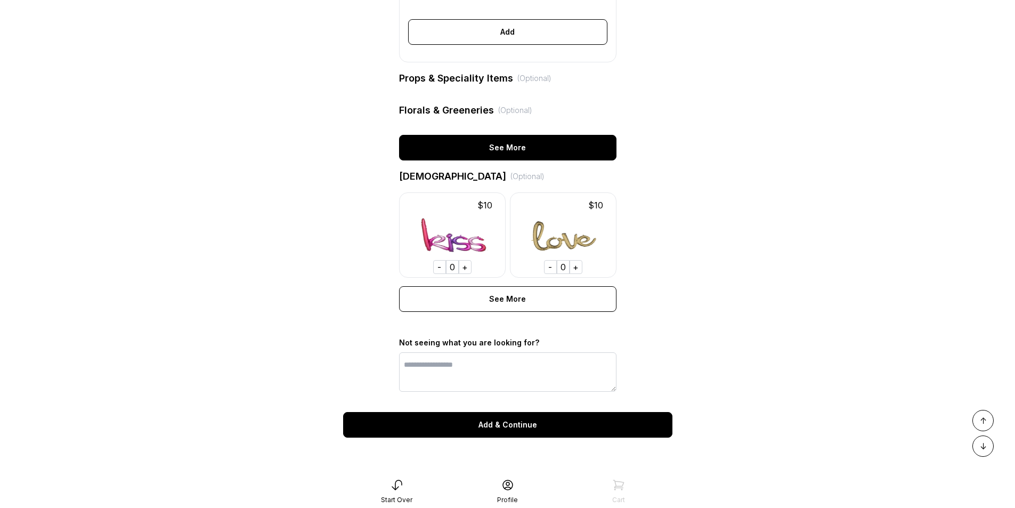
scroll to position [530, 0]
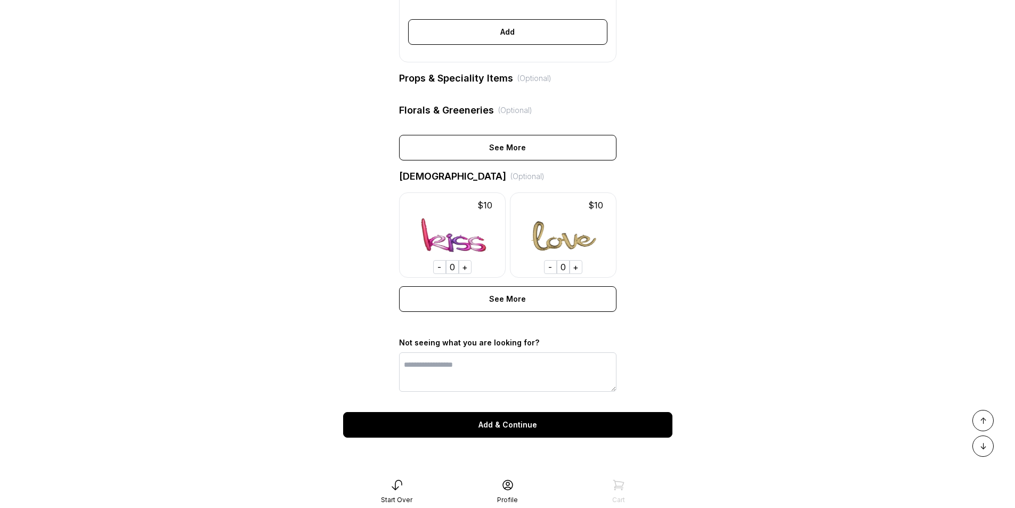
click at [635, 424] on div "Add & Continue" at bounding box center [507, 425] width 329 height 26
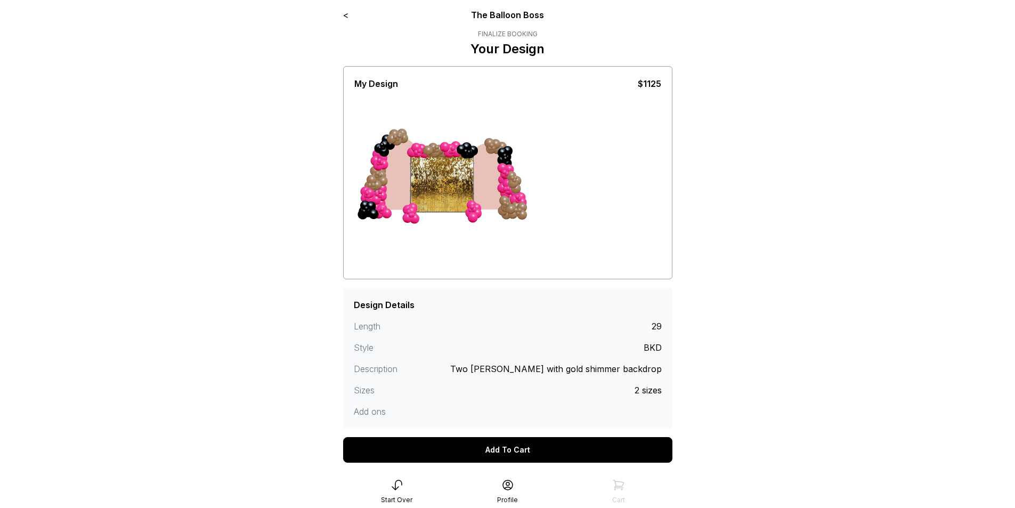
drag, startPoint x: 405, startPoint y: 173, endPoint x: 434, endPoint y: 166, distance: 30.1
click at [434, 166] on div at bounding box center [447, 186] width 87 height 80
click at [492, 170] on div at bounding box center [493, 179] width 60 height 74
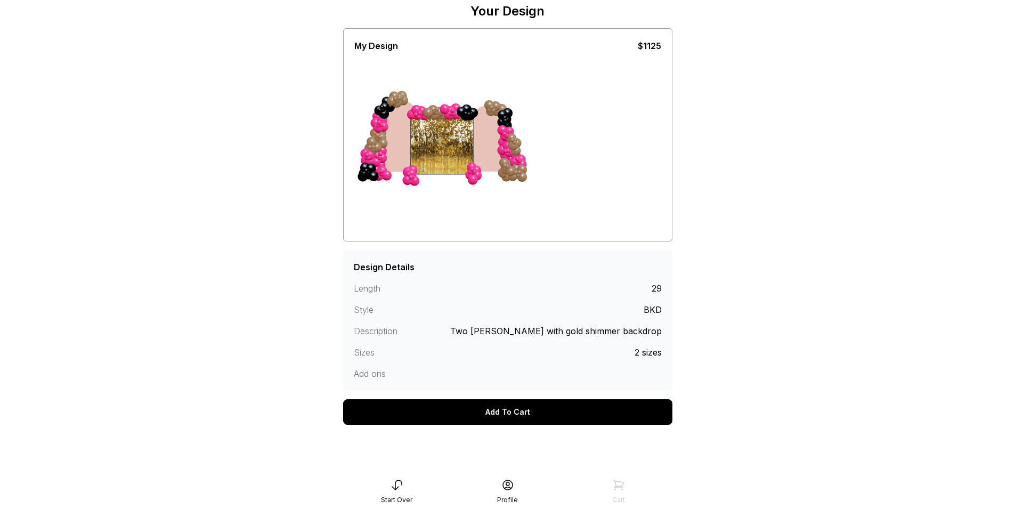
click at [405, 474] on div "Start Over Profile Cart" at bounding box center [507, 491] width 341 height 34
click at [397, 486] on icon at bounding box center [397, 485] width 13 height 13
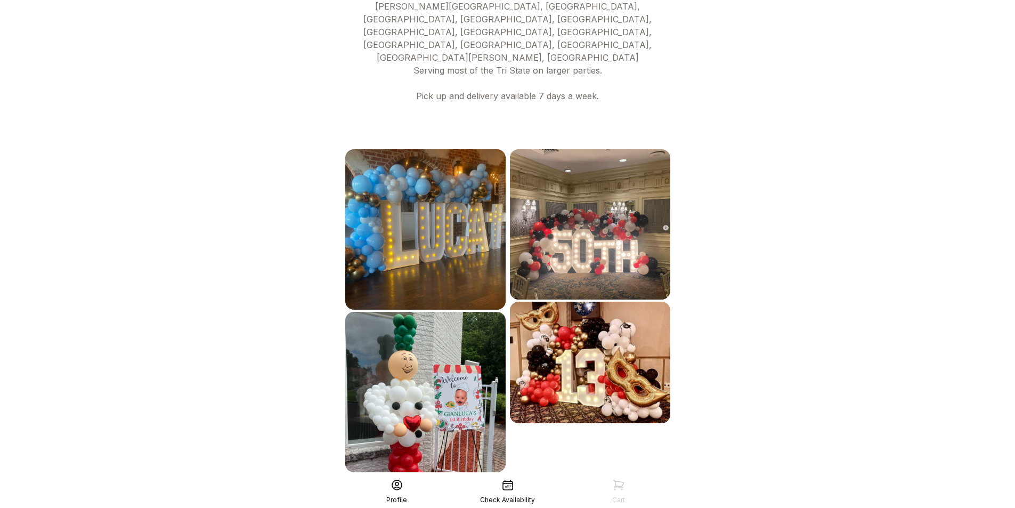
scroll to position [499, 0]
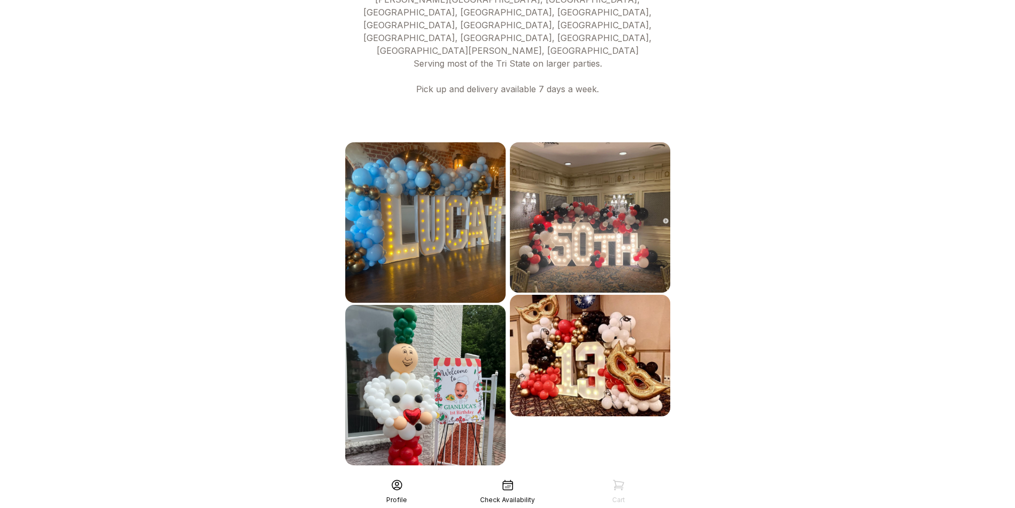
click at [489, 476] on div "See More" at bounding box center [507, 489] width 329 height 26
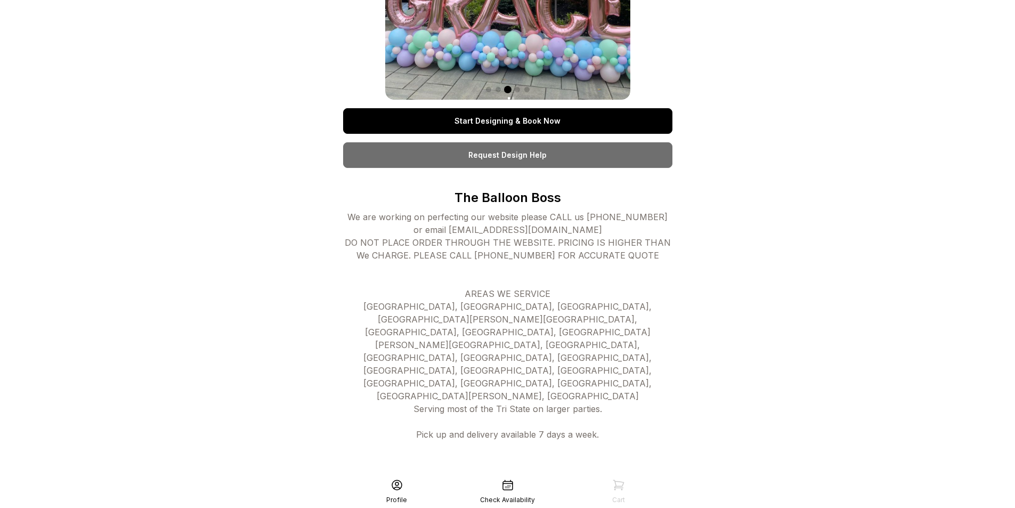
scroll to position [0, 0]
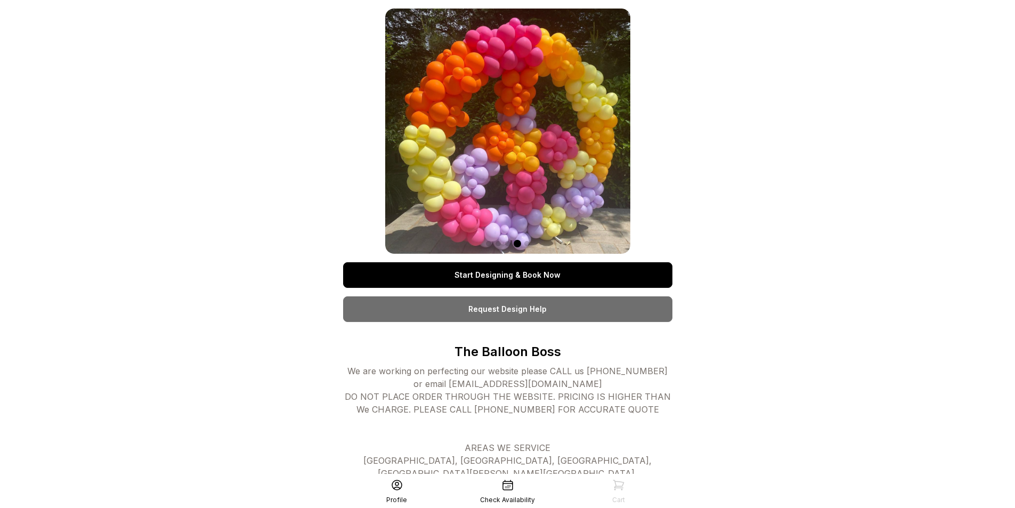
click at [530, 274] on link "Start Designing & Book Now" at bounding box center [507, 275] width 329 height 26
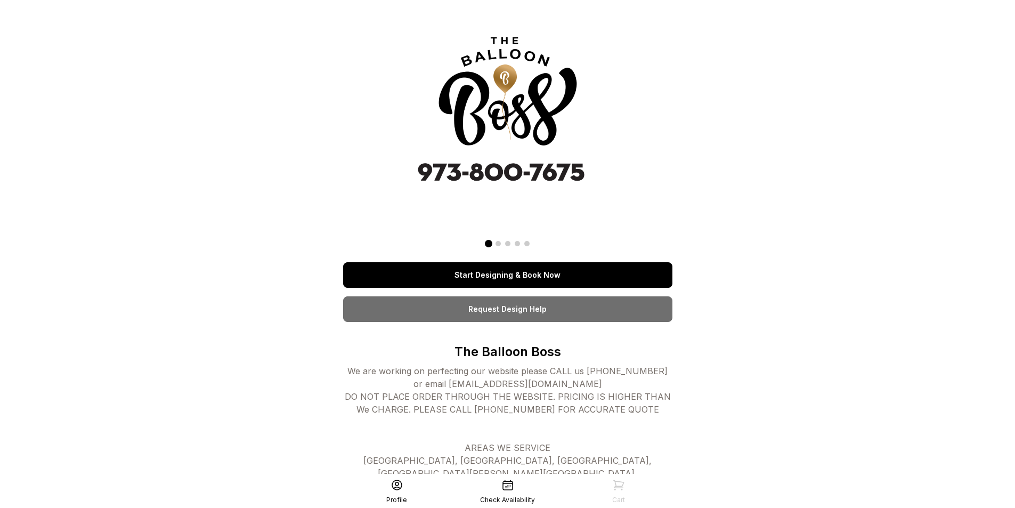
click at [517, 316] on link "Request Design Help" at bounding box center [507, 309] width 329 height 26
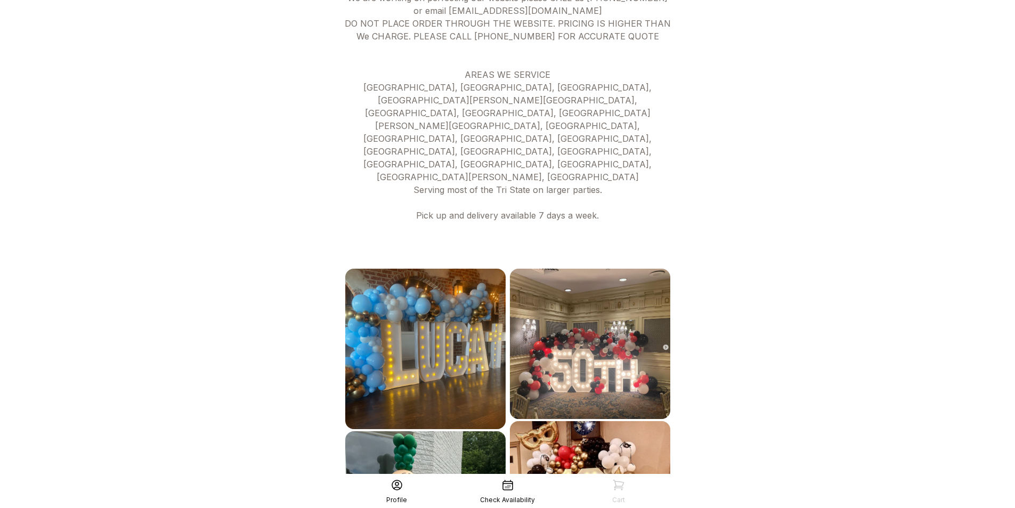
scroll to position [499, 0]
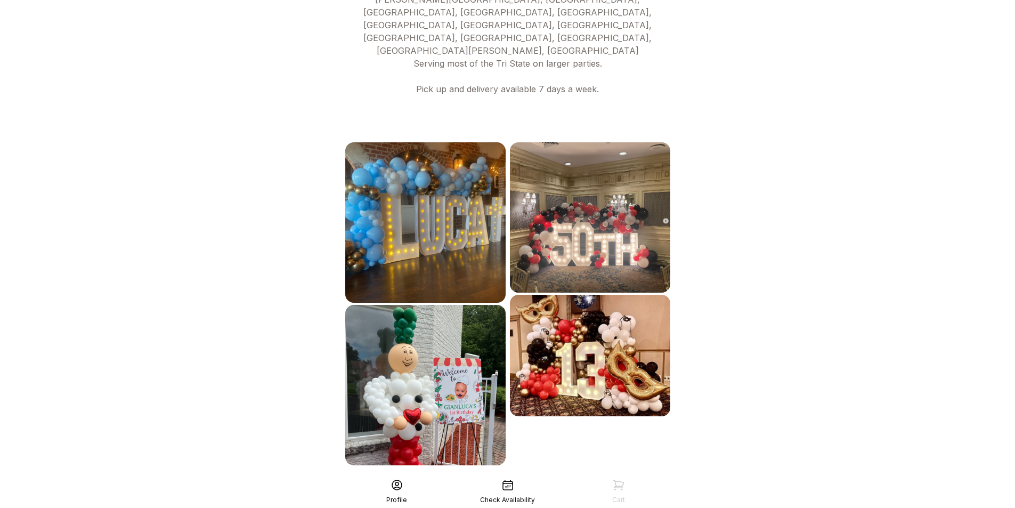
click at [473, 476] on div "See More" at bounding box center [507, 489] width 329 height 26
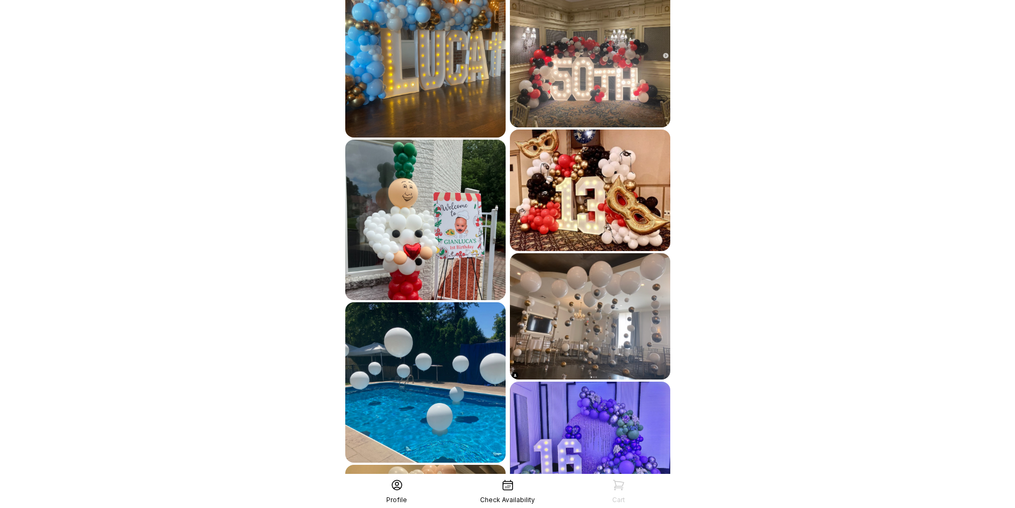
scroll to position [766, 0]
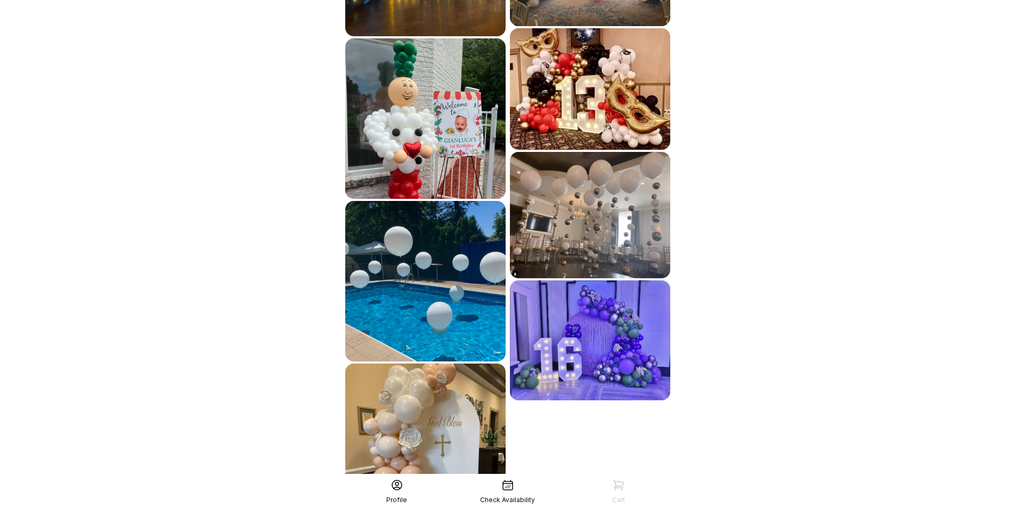
click at [550, 281] on img at bounding box center [590, 340] width 160 height 120
click at [590, 280] on img at bounding box center [590, 340] width 160 height 120
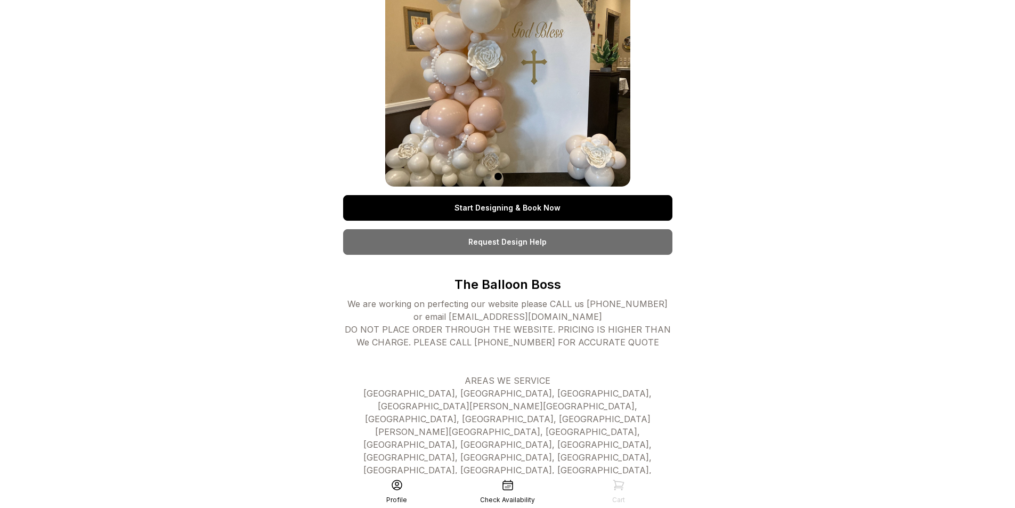
scroll to position [0, 0]
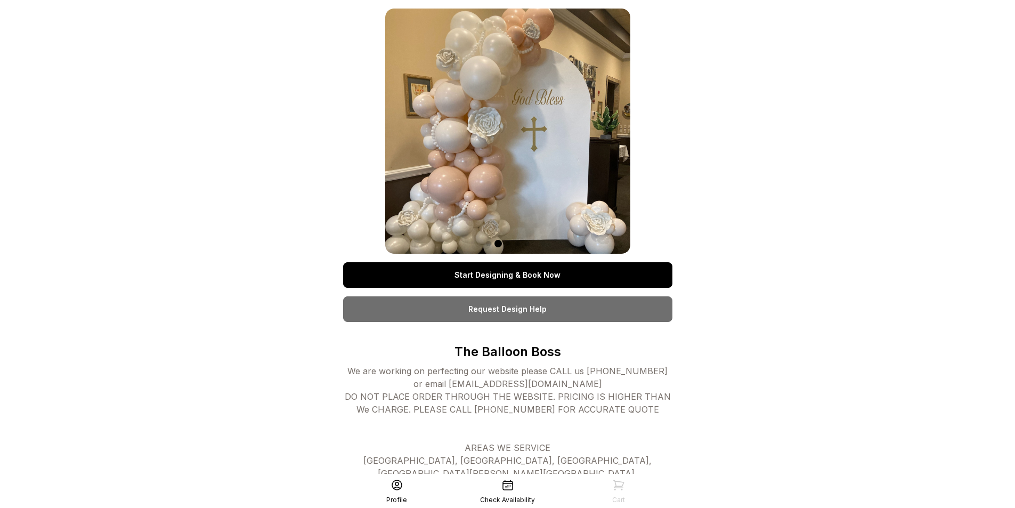
click at [513, 271] on link "Start Designing & Book Now" at bounding box center [507, 275] width 329 height 26
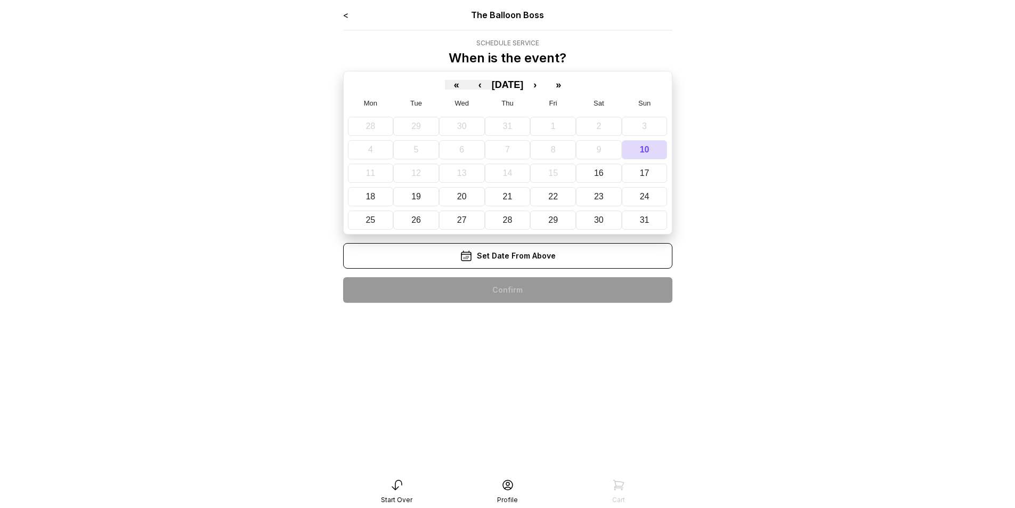
click at [524, 90] on span "[DATE]" at bounding box center [508, 84] width 32 height 11
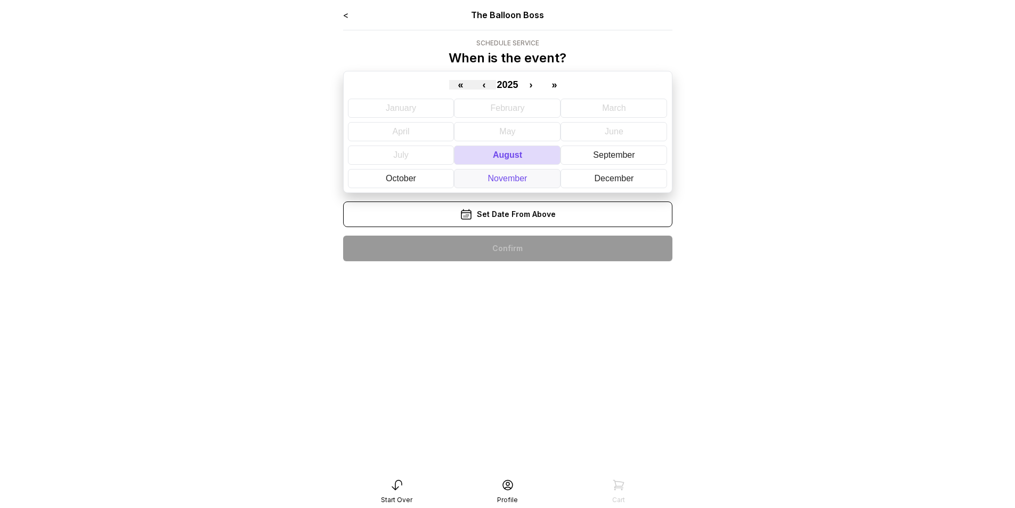
click at [501, 174] on abbr "November" at bounding box center [507, 178] width 39 height 9
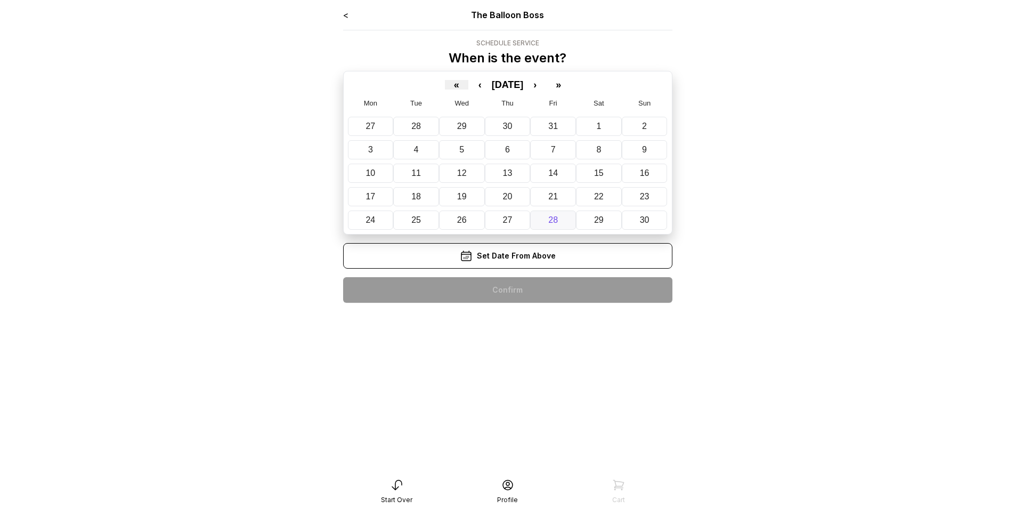
click at [560, 220] on button "28" at bounding box center [553, 220] width 46 height 19
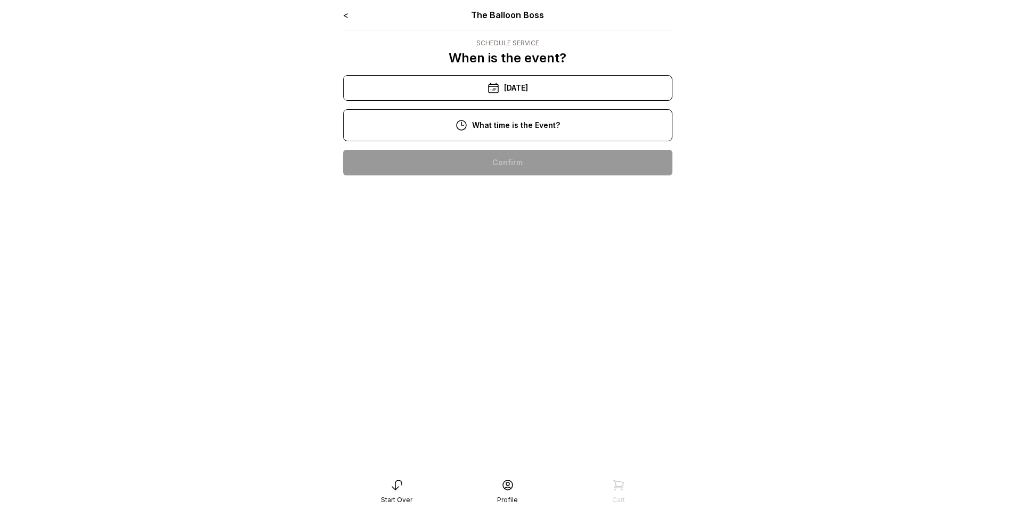
click at [498, 440] on div "6:00 pm" at bounding box center [508, 436] width 312 height 26
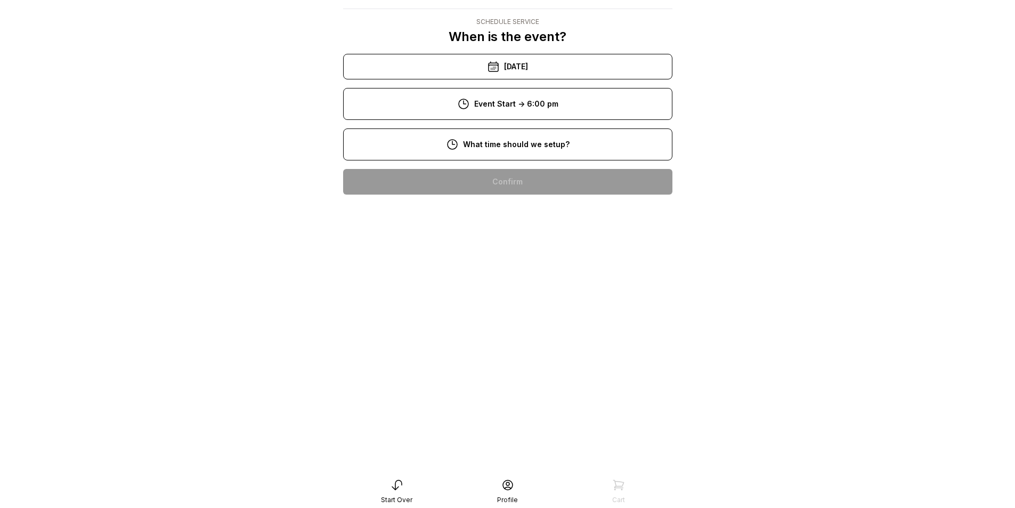
click at [500, 442] on div "4:00 pm" at bounding box center [508, 455] width 312 height 26
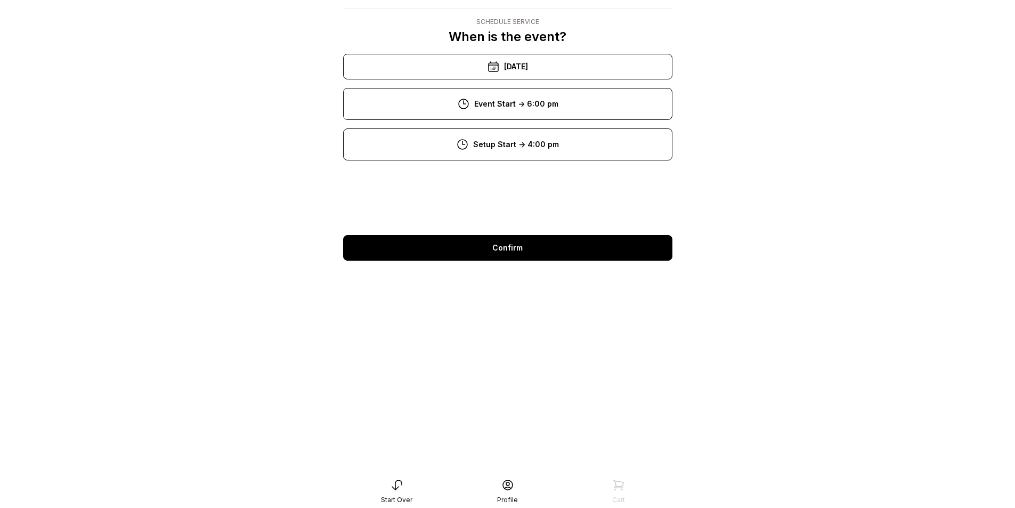
scroll to position [21, 0]
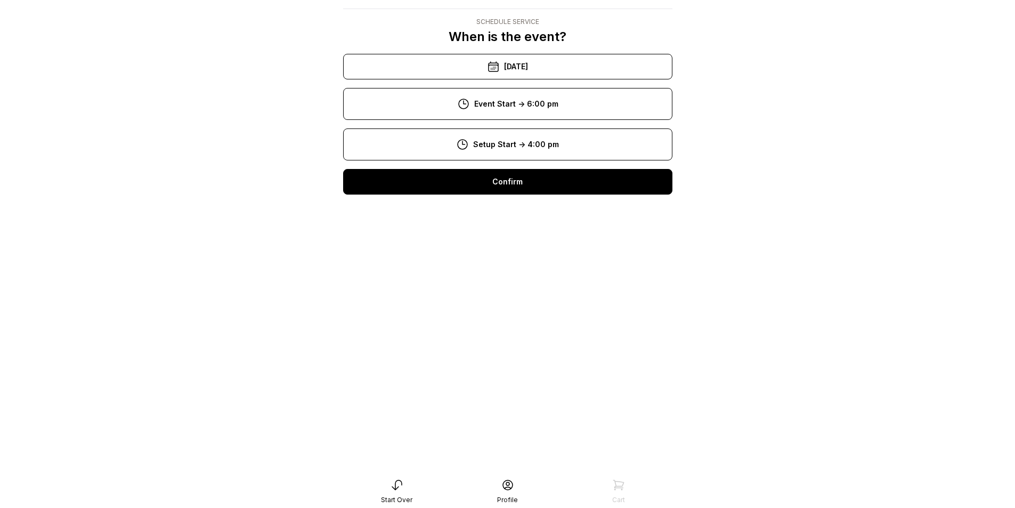
click at [504, 179] on div "Confirm" at bounding box center [507, 182] width 329 height 26
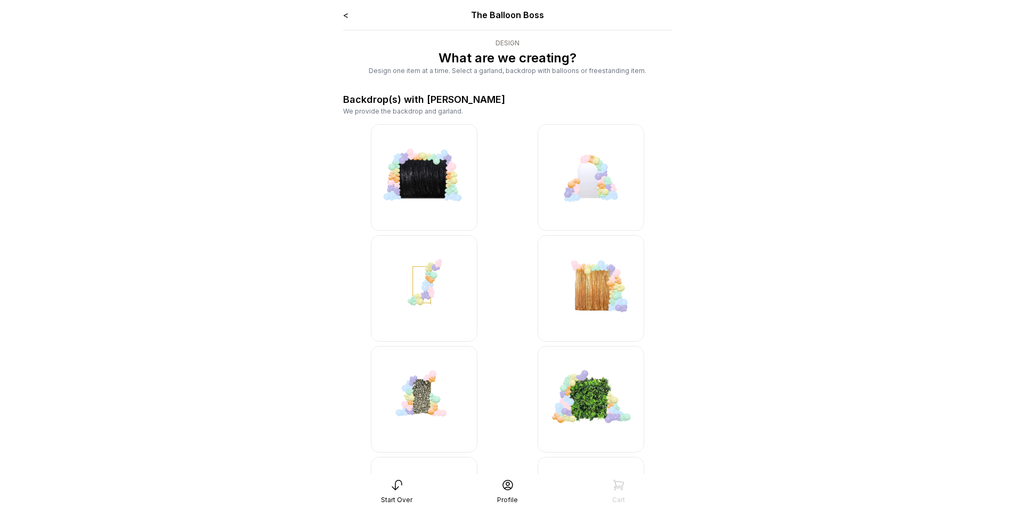
click at [433, 172] on img at bounding box center [424, 177] width 107 height 107
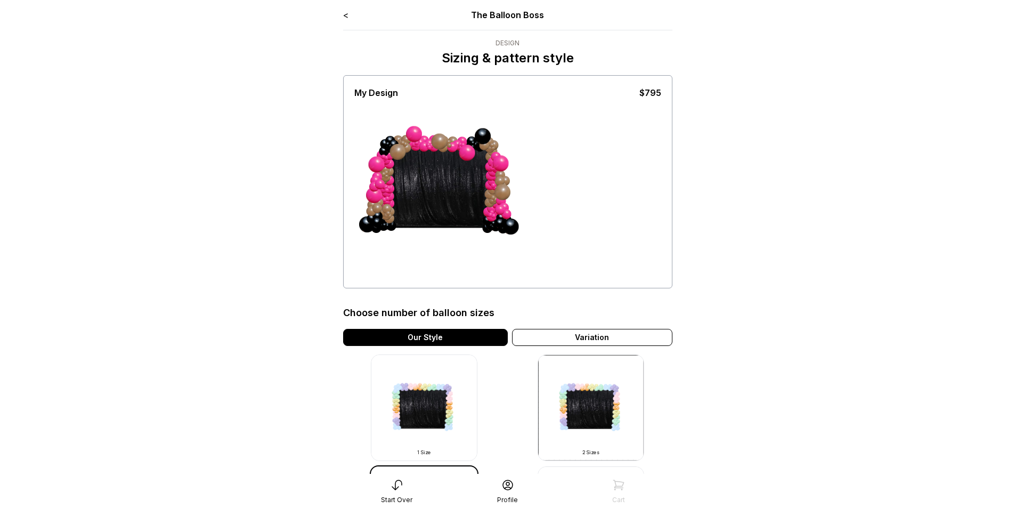
click at [624, 347] on div "Choose number of balloon sizes Our Style Variation 1 Size 1 Size 2 Sizes 2 Size…" at bounding box center [507, 431] width 329 height 286
click at [624, 344] on div "Variation" at bounding box center [592, 337] width 160 height 17
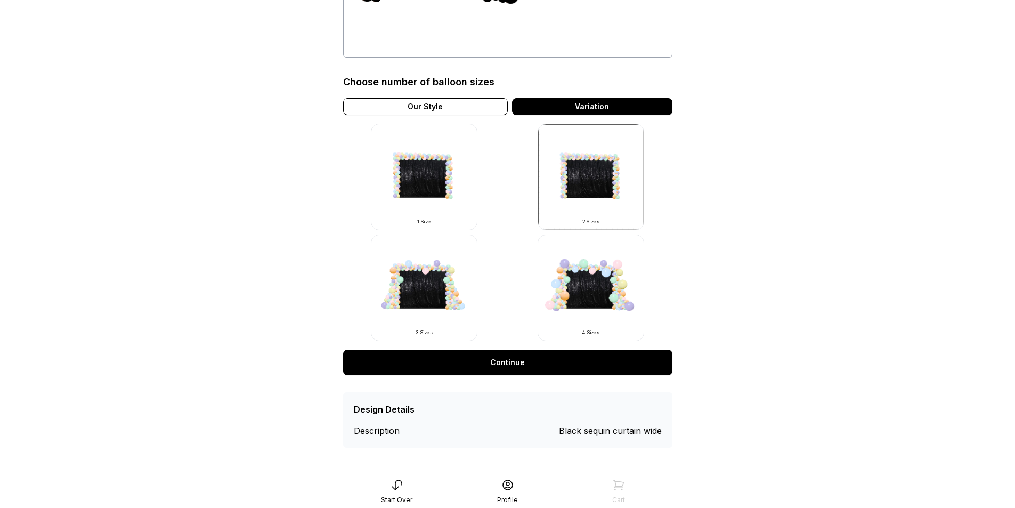
scroll to position [232, 0]
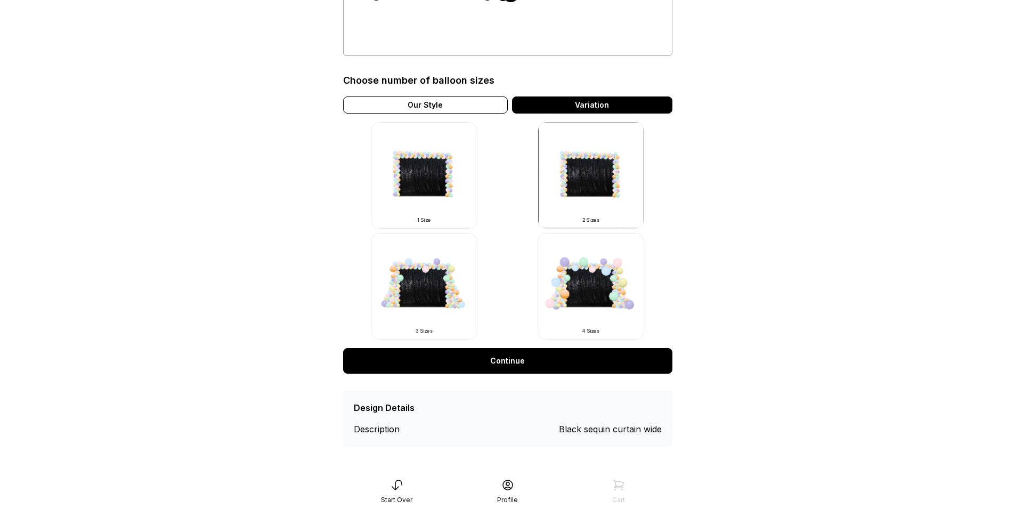
click at [602, 427] on div "Black sequin curtain wide" at bounding box center [610, 429] width 103 height 13
click at [408, 110] on div "Our Style" at bounding box center [425, 104] width 165 height 17
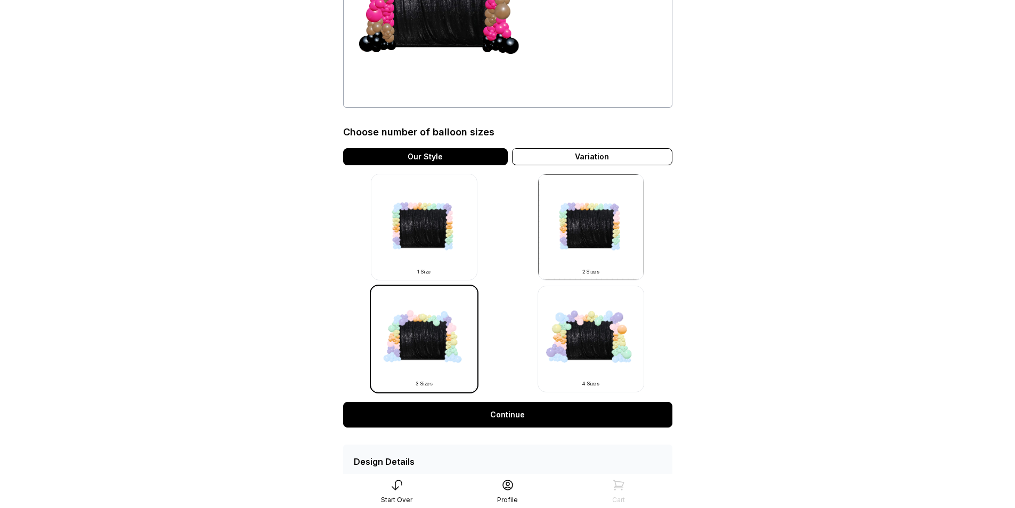
scroll to position [235, 0]
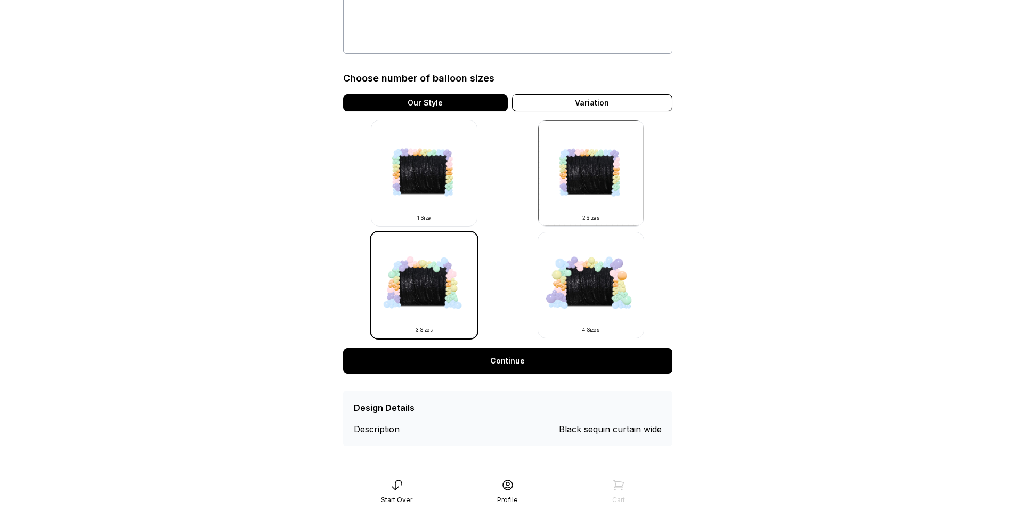
click at [560, 354] on link "Continue" at bounding box center [507, 361] width 329 height 26
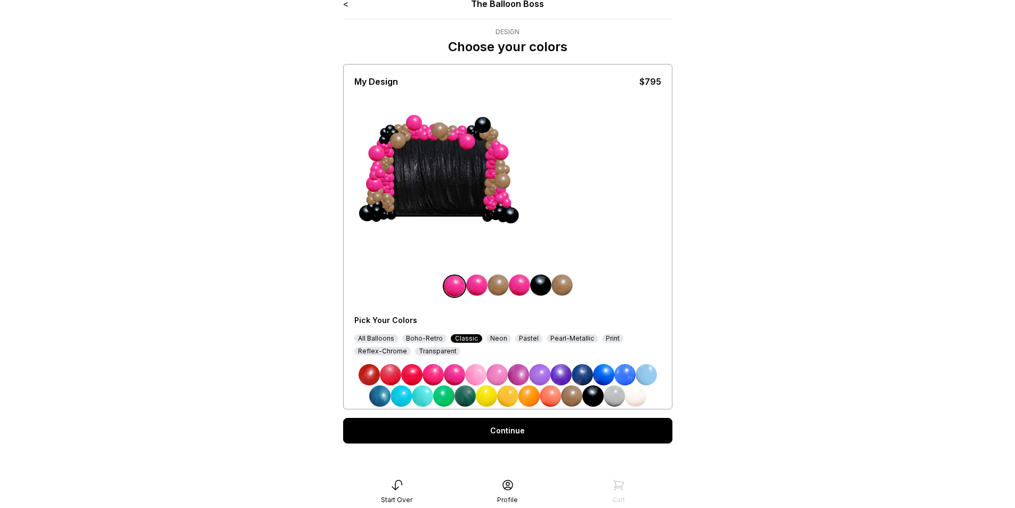
scroll to position [21, 0]
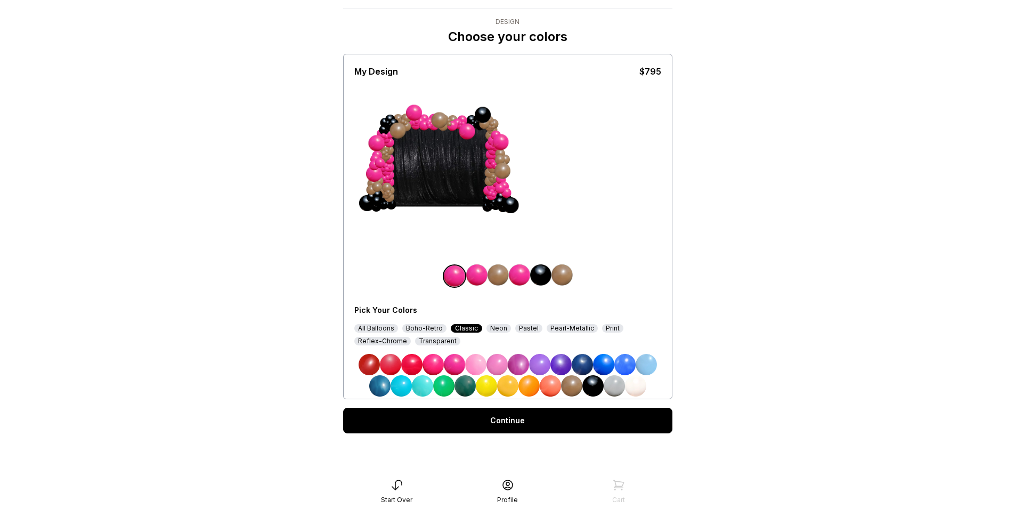
click at [541, 424] on link "Continue" at bounding box center [507, 421] width 329 height 26
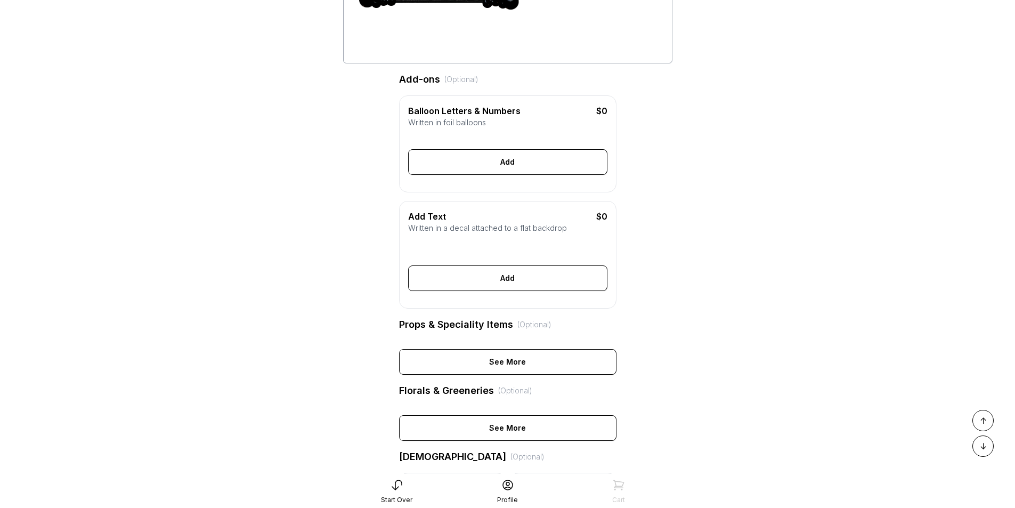
scroll to position [373, 0]
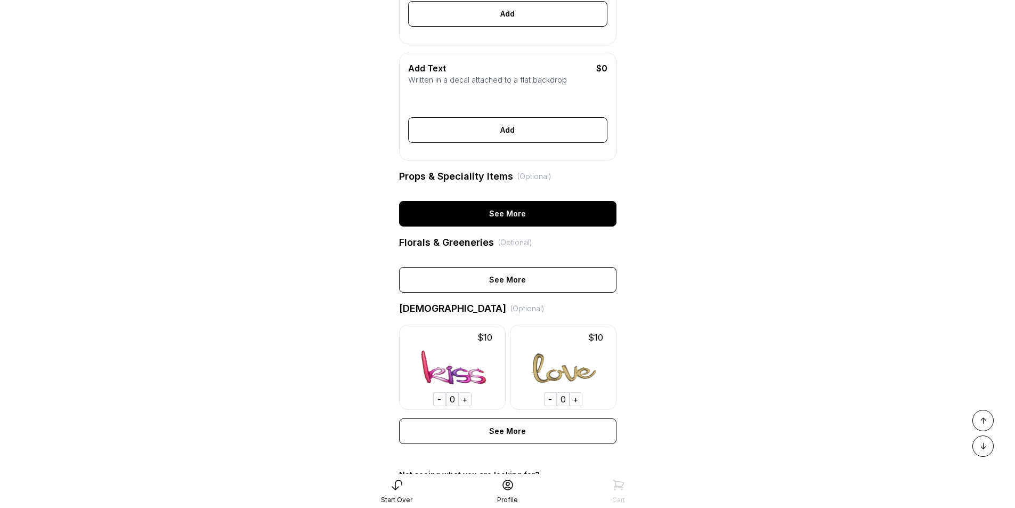
click at [487, 226] on div "See More" at bounding box center [507, 214] width 217 height 26
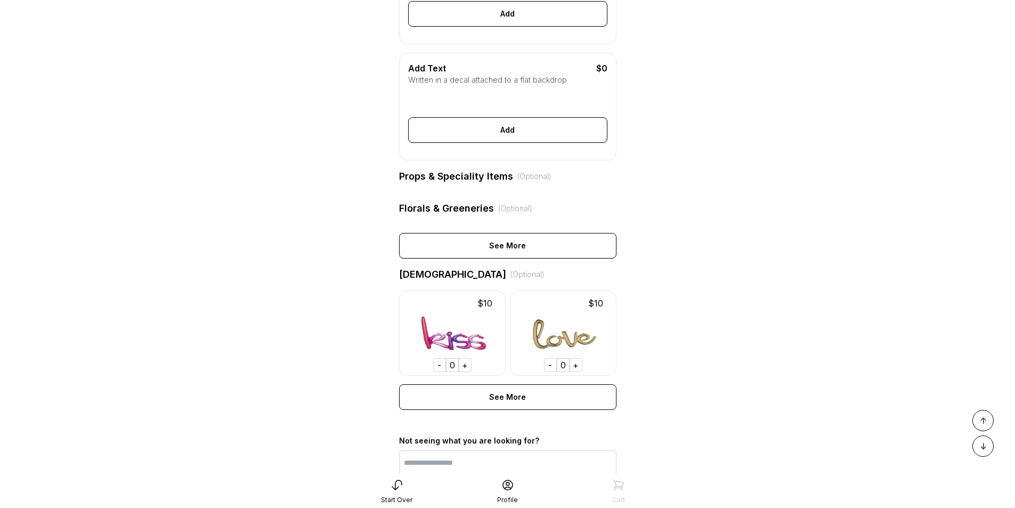
click at [510, 184] on div "Props & Speciality Items (Optional)" at bounding box center [507, 176] width 217 height 15
click at [502, 184] on div "Props & Speciality Items (Optional)" at bounding box center [507, 176] width 217 height 15
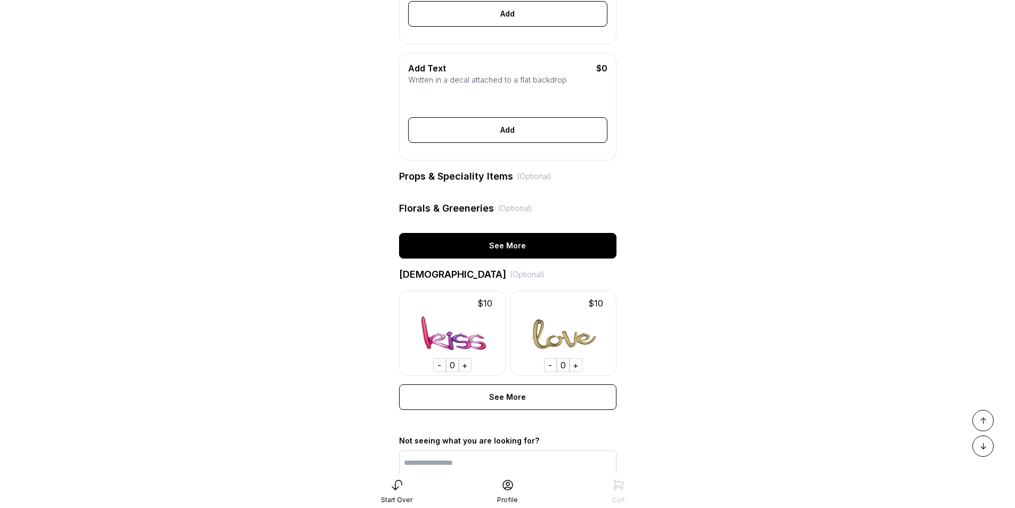
click at [463, 258] on div "See More" at bounding box center [507, 246] width 217 height 26
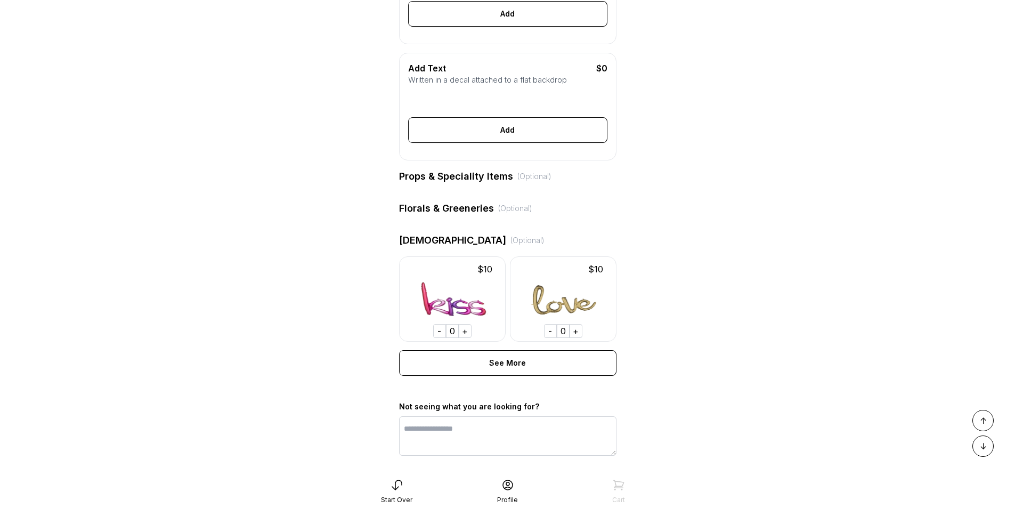
click at [486, 184] on div "Props & Speciality Items (Optional)" at bounding box center [507, 176] width 217 height 15
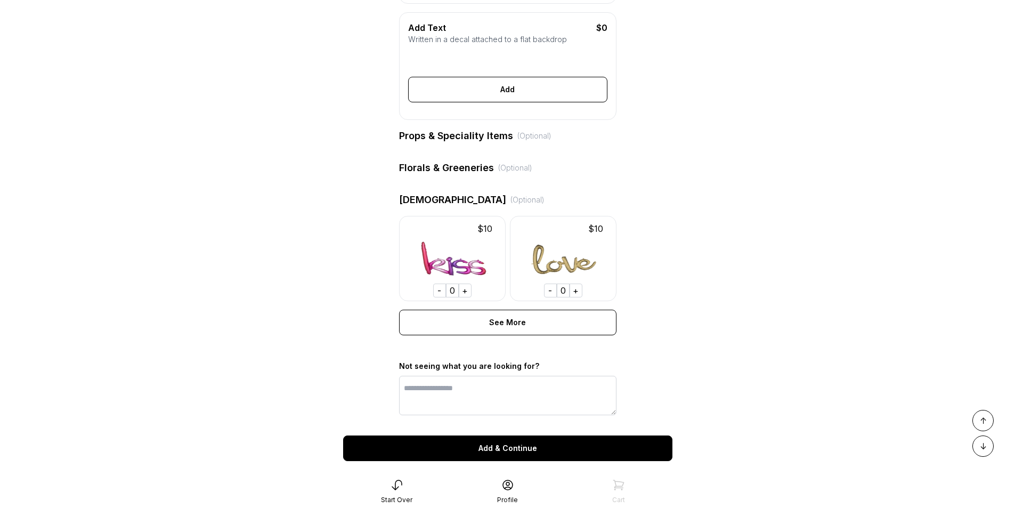
scroll to position [453, 0]
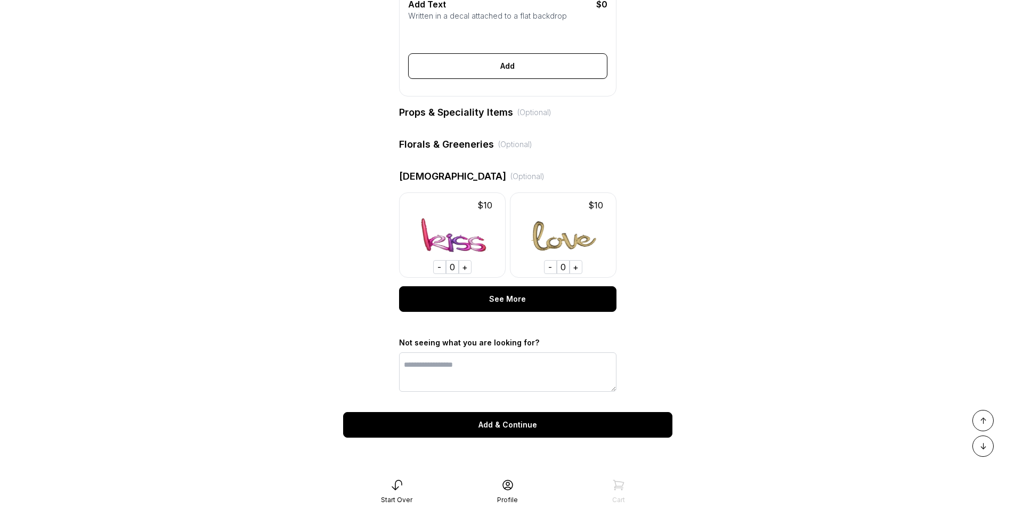
click at [558, 302] on div "See More" at bounding box center [507, 299] width 217 height 26
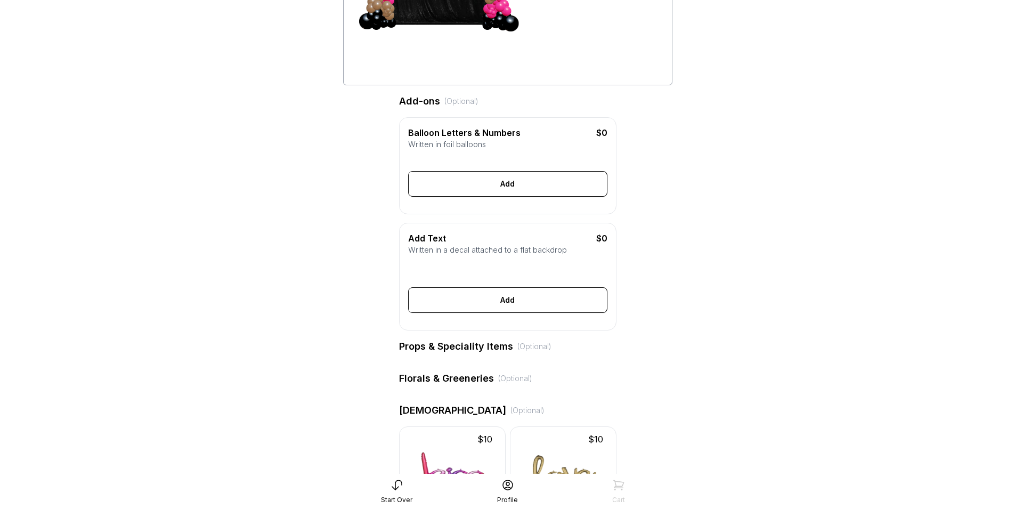
scroll to position [56, 0]
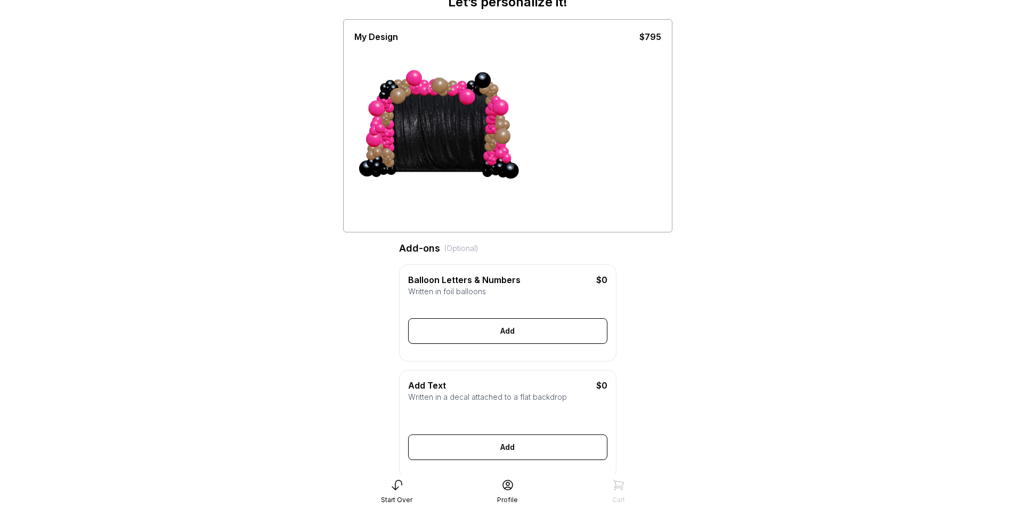
click at [539, 322] on div "Generate Letter Color Number Color Size S M L Save Close Add" at bounding box center [507, 322] width 199 height 43
click at [537, 337] on div "Add" at bounding box center [507, 331] width 199 height 26
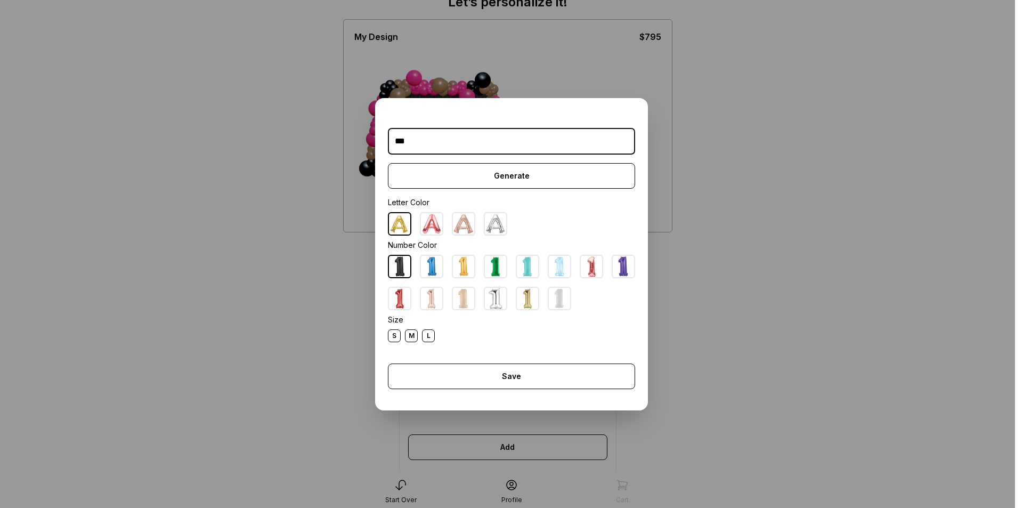
type input "***"
click at [422, 335] on div "L" at bounding box center [428, 335] width 13 height 13
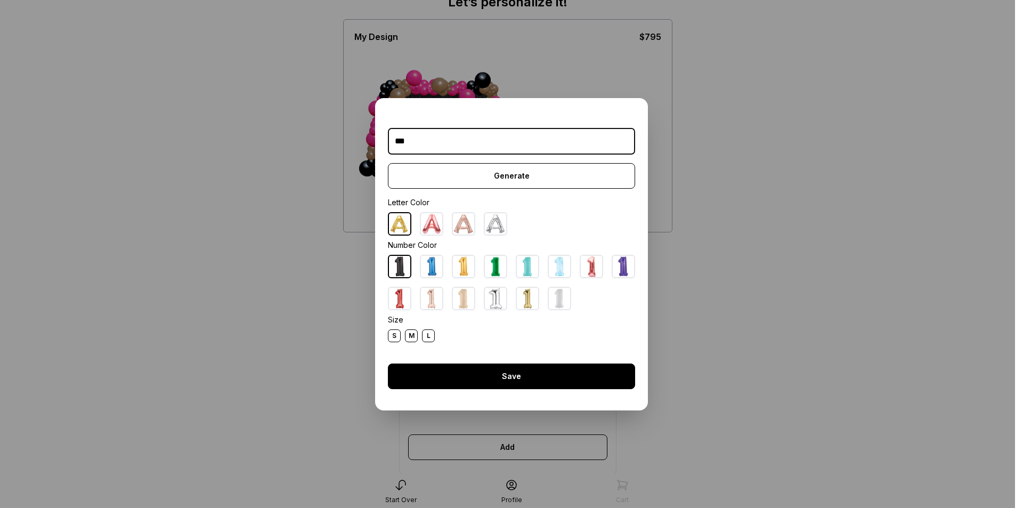
click at [462, 375] on div "Save" at bounding box center [511, 377] width 247 height 26
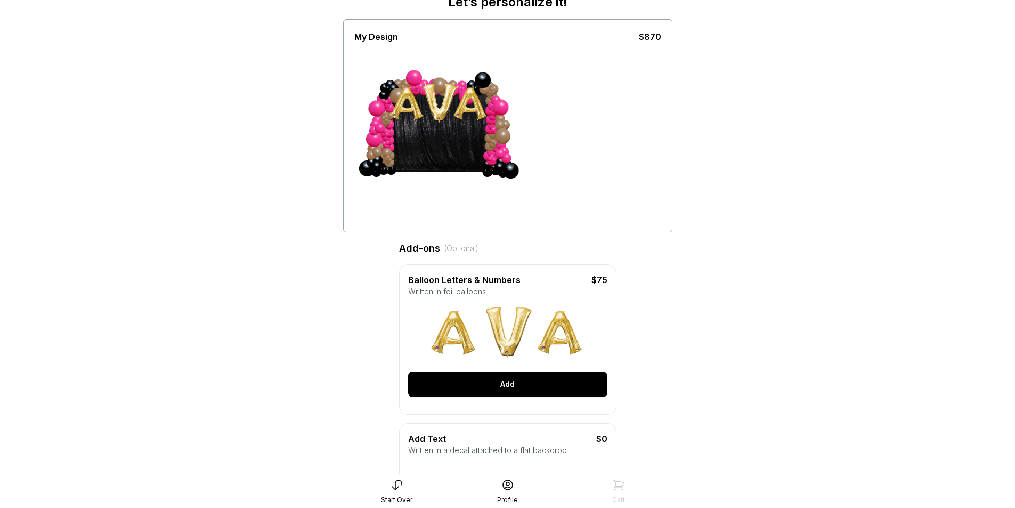
click at [502, 397] on div "Add" at bounding box center [507, 385] width 199 height 26
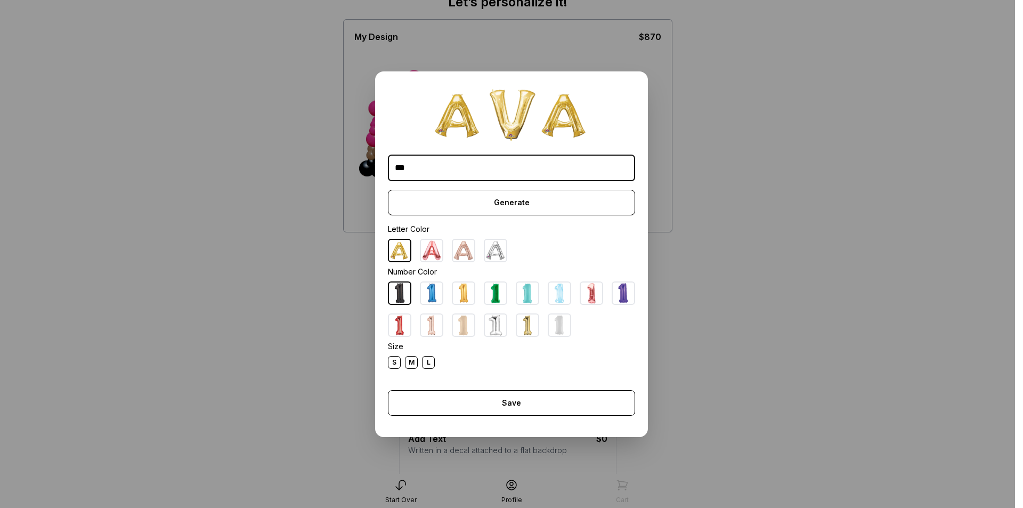
click at [455, 299] on img at bounding box center [463, 293] width 21 height 21
click at [425, 365] on div "L" at bounding box center [428, 362] width 13 height 13
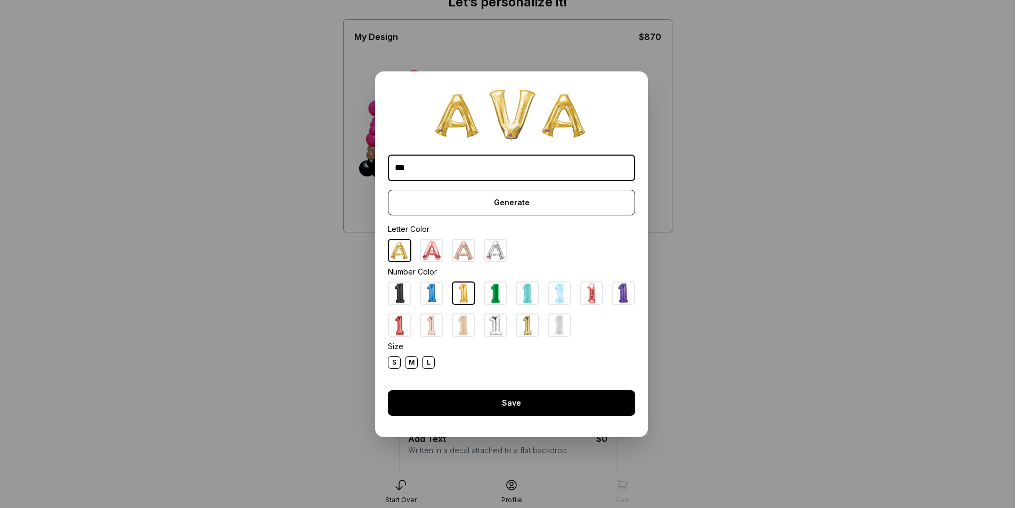
click at [481, 409] on div "Save" at bounding box center [511, 403] width 247 height 26
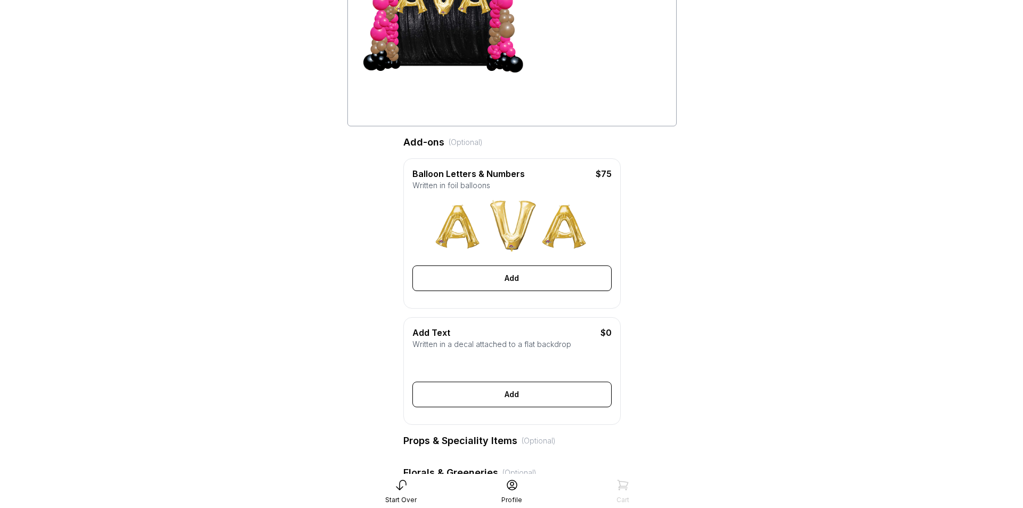
scroll to position [163, 0]
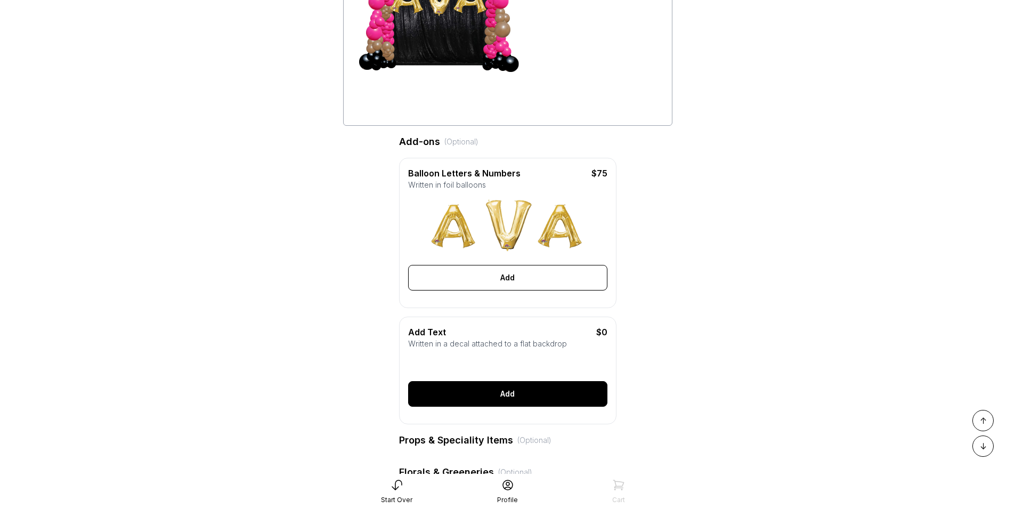
click at [491, 407] on div "Add" at bounding box center [507, 394] width 199 height 26
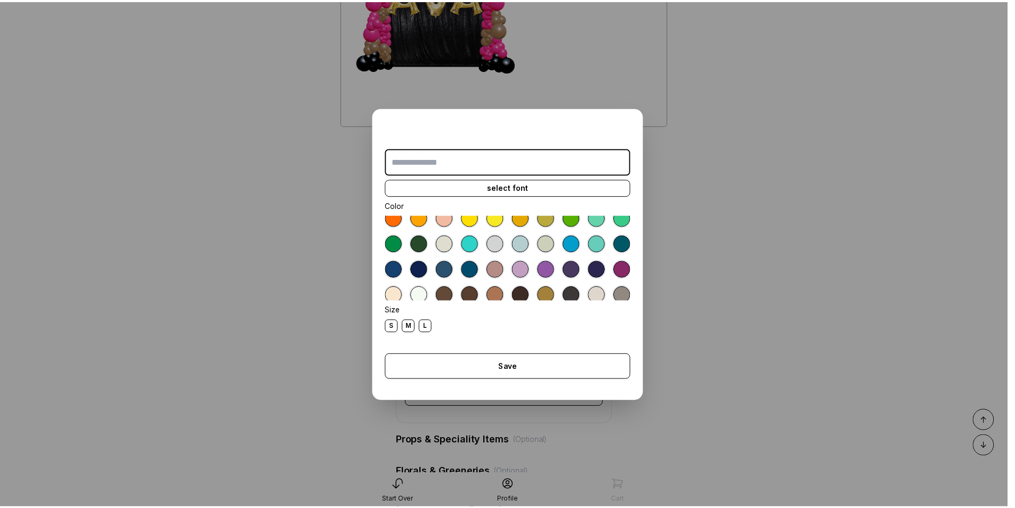
scroll to position [60, 0]
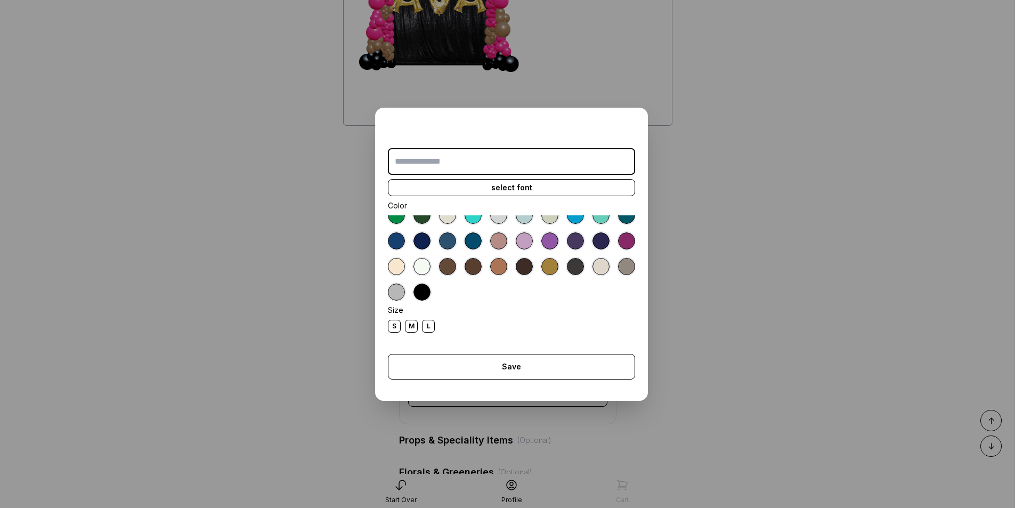
click at [558, 369] on div "Save" at bounding box center [511, 367] width 247 height 26
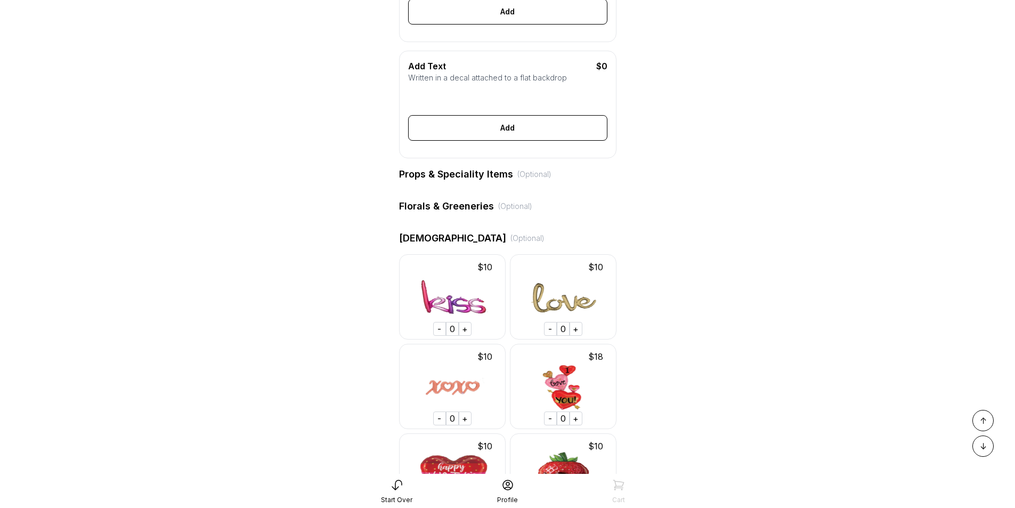
scroll to position [429, 0]
click at [484, 181] on div "Props & Speciality Items (Optional)" at bounding box center [507, 173] width 217 height 15
click at [451, 213] on div "Florals & Greeneries (Optional)" at bounding box center [507, 205] width 217 height 15
click at [487, 181] on div "Props & Speciality Items (Optional)" at bounding box center [507, 173] width 217 height 15
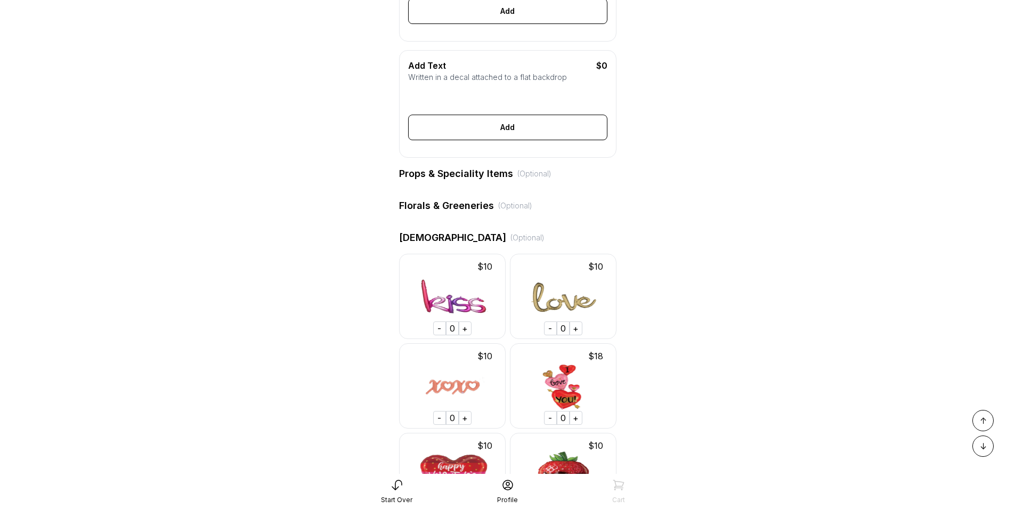
click at [551, 181] on div "Props & Speciality Items (Optional)" at bounding box center [507, 173] width 217 height 15
click at [539, 179] on div "(Optional)" at bounding box center [535, 173] width 34 height 11
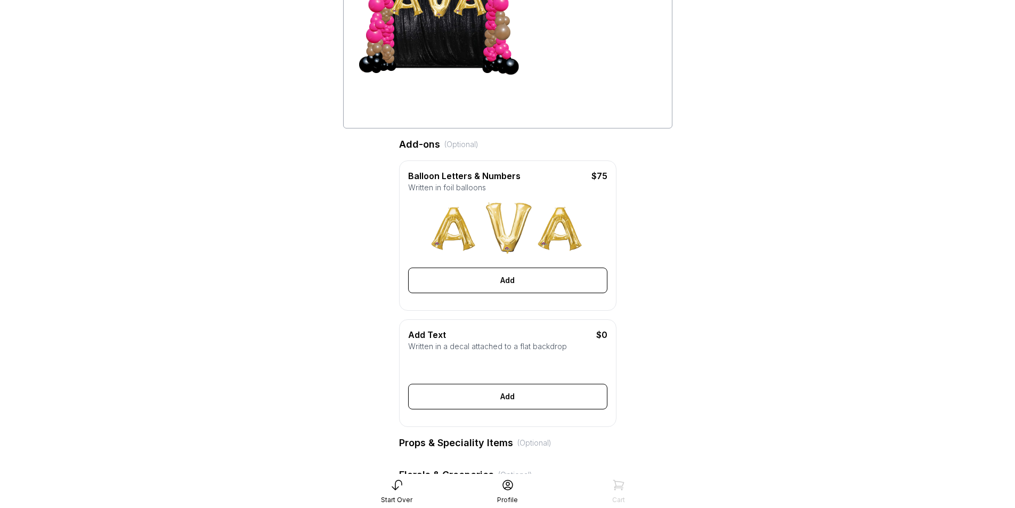
scroll to position [0, 0]
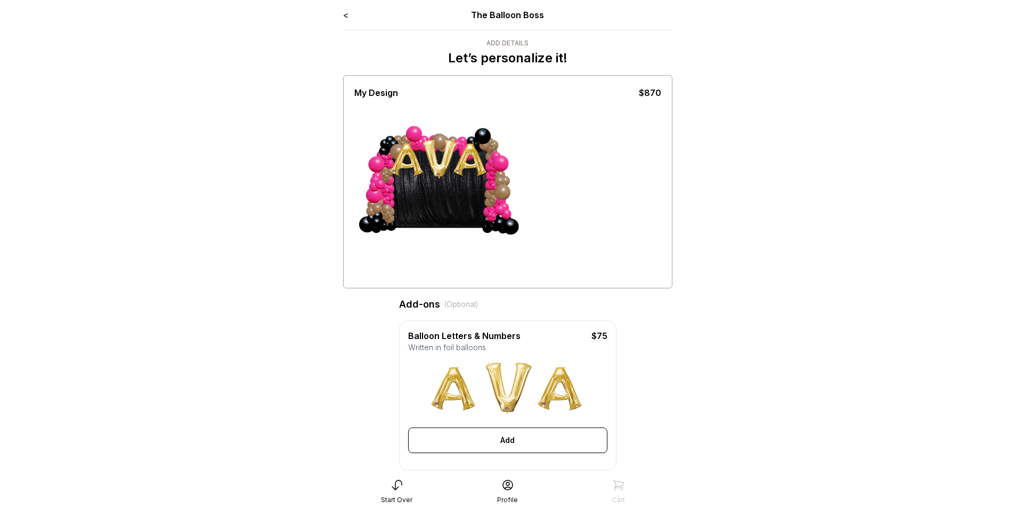
click at [348, 13] on link "<" at bounding box center [345, 15] width 5 height 11
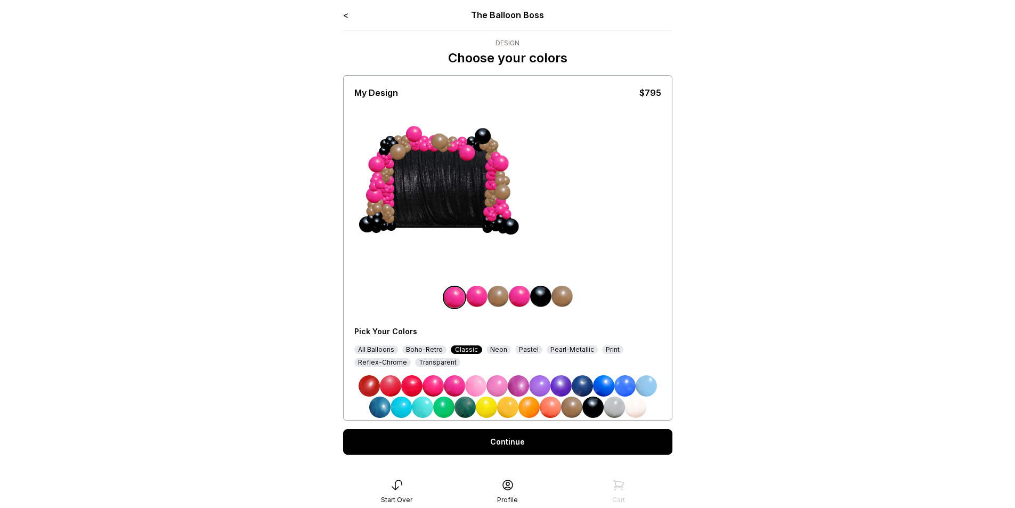
click at [348, 13] on link "<" at bounding box center [345, 15] width 5 height 11
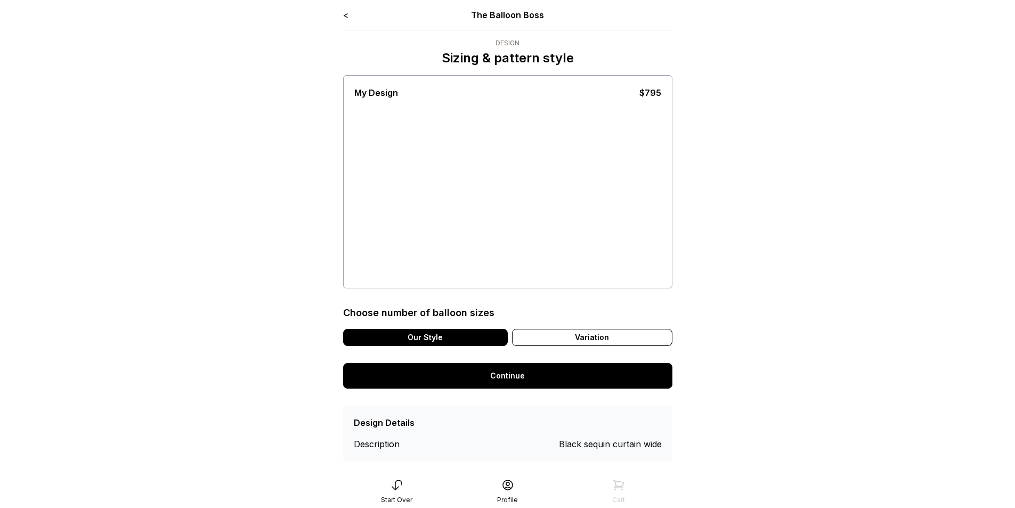
click at [348, 13] on link "<" at bounding box center [345, 15] width 5 height 11
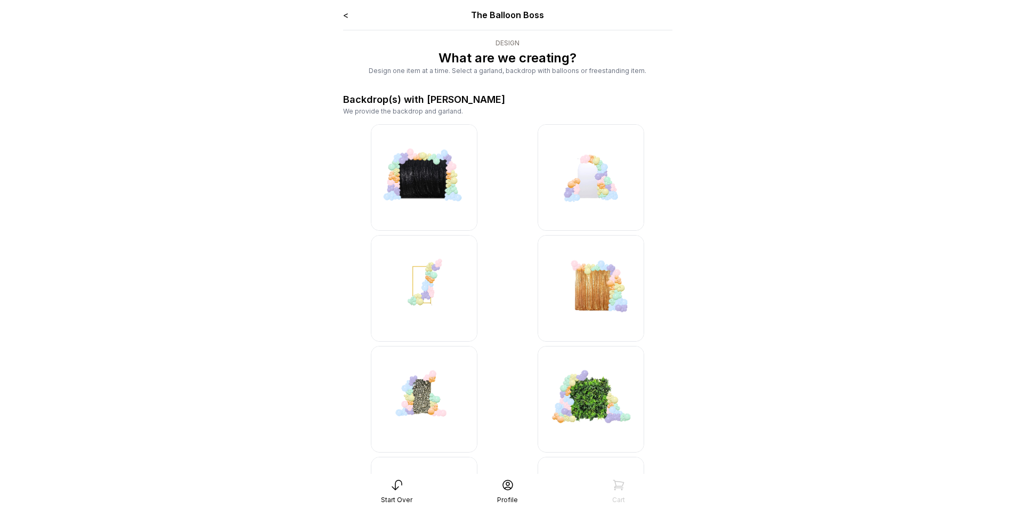
click at [348, 13] on link "<" at bounding box center [345, 15] width 5 height 11
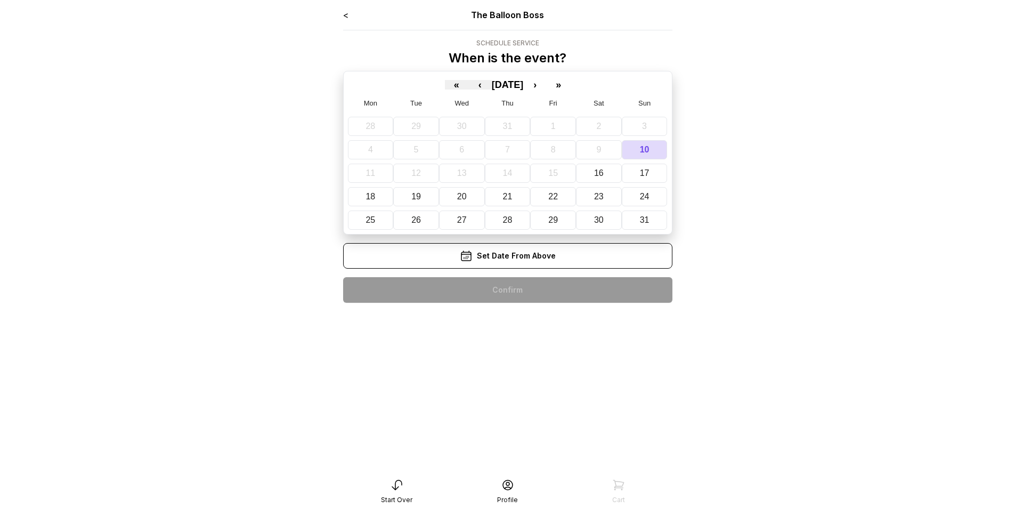
click at [348, 13] on link "<" at bounding box center [345, 15] width 5 height 11
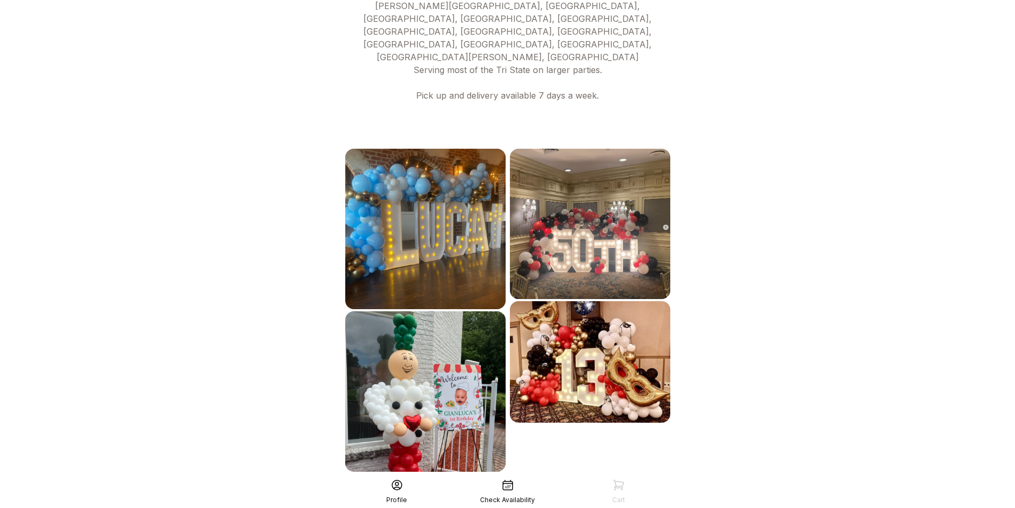
scroll to position [499, 0]
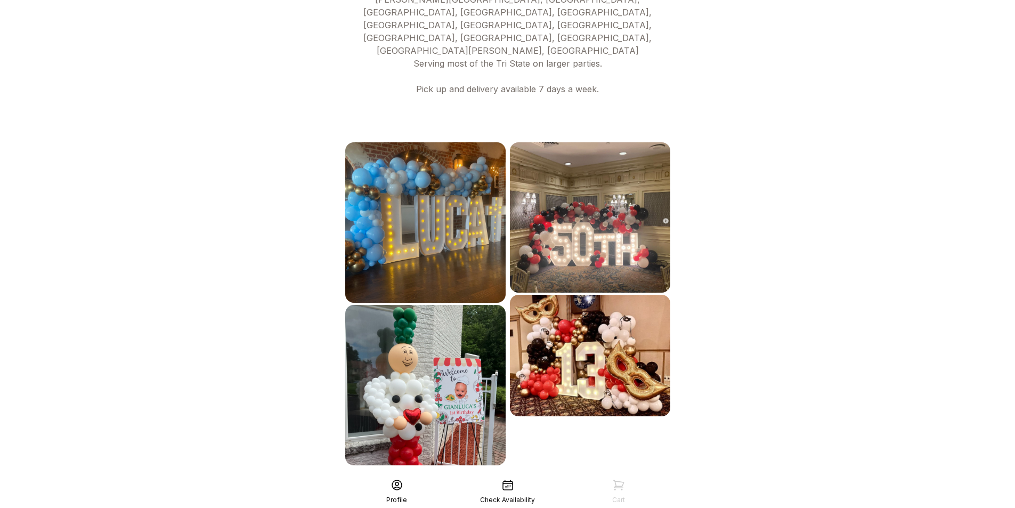
click at [481, 476] on div "See More" at bounding box center [507, 489] width 329 height 26
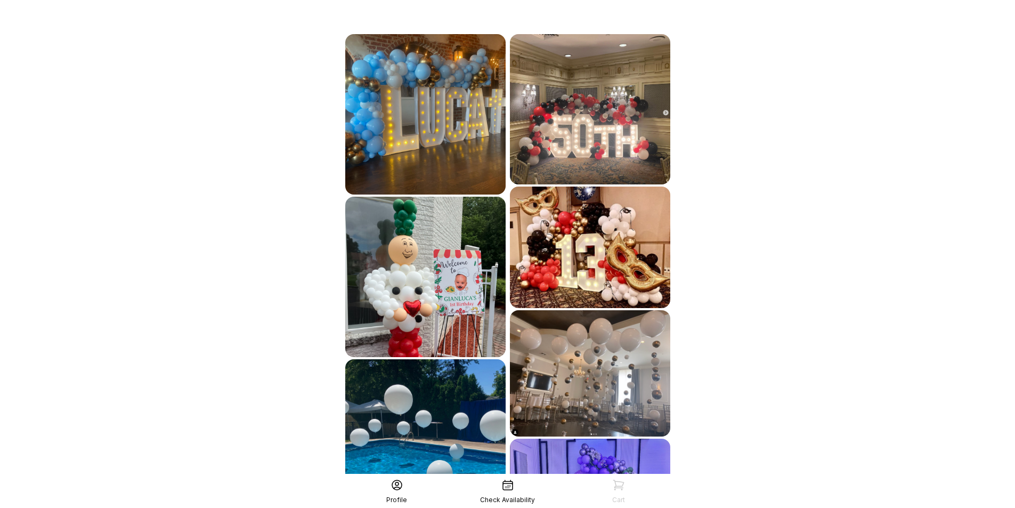
scroll to position [819, 0]
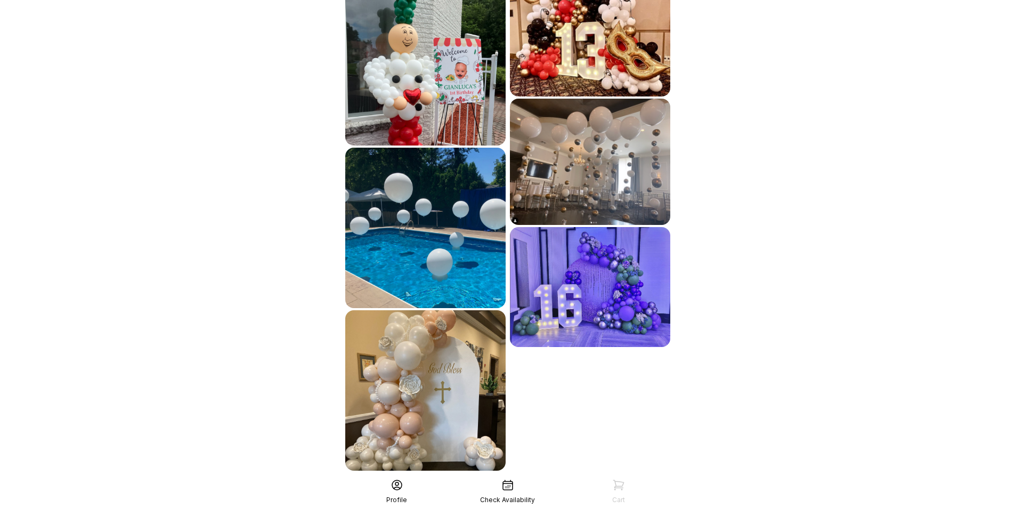
click at [396, 485] on icon at bounding box center [397, 485] width 10 height 10
